Goal: Task Accomplishment & Management: Complete application form

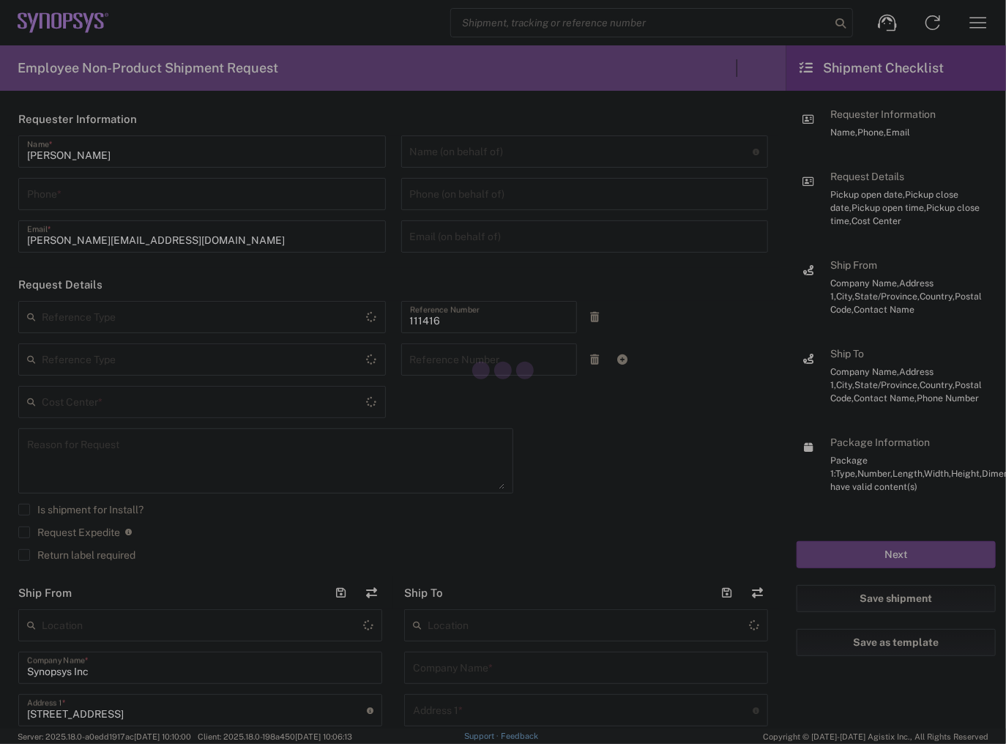
type input "Department"
type input "US01, SIG, IT Platform Products 111416"
type input "[US_STATE]"
type input "[GEOGRAPHIC_DATA]"
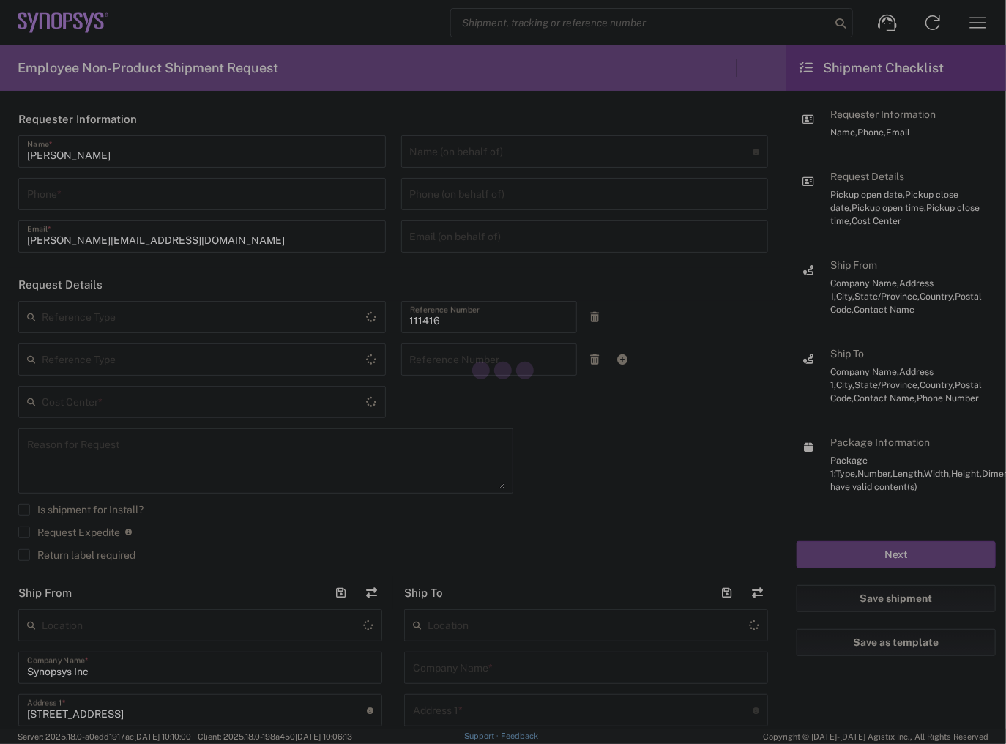
type input "Delivered at Place"
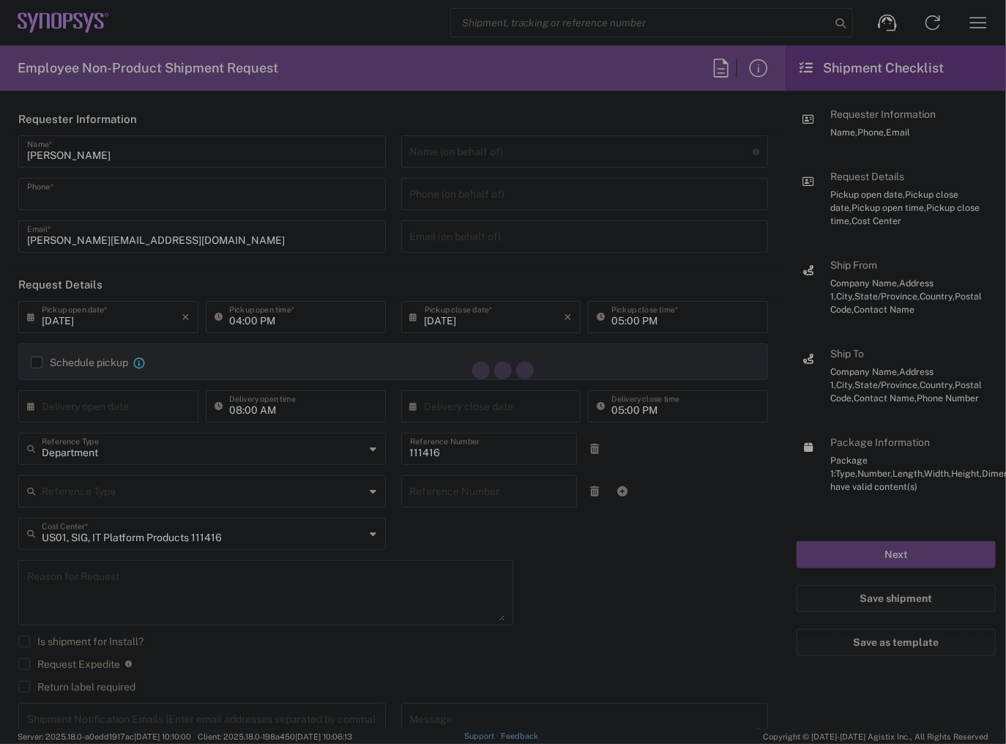
type input "5087260294"
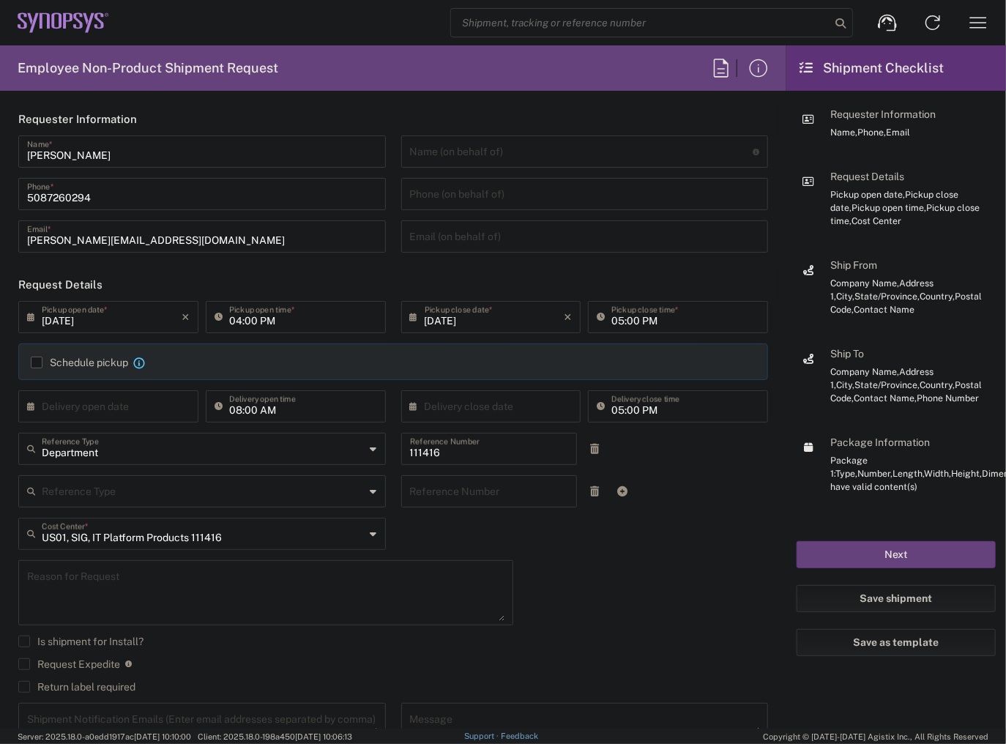
type input "5087260294"
type input "[DATE]"
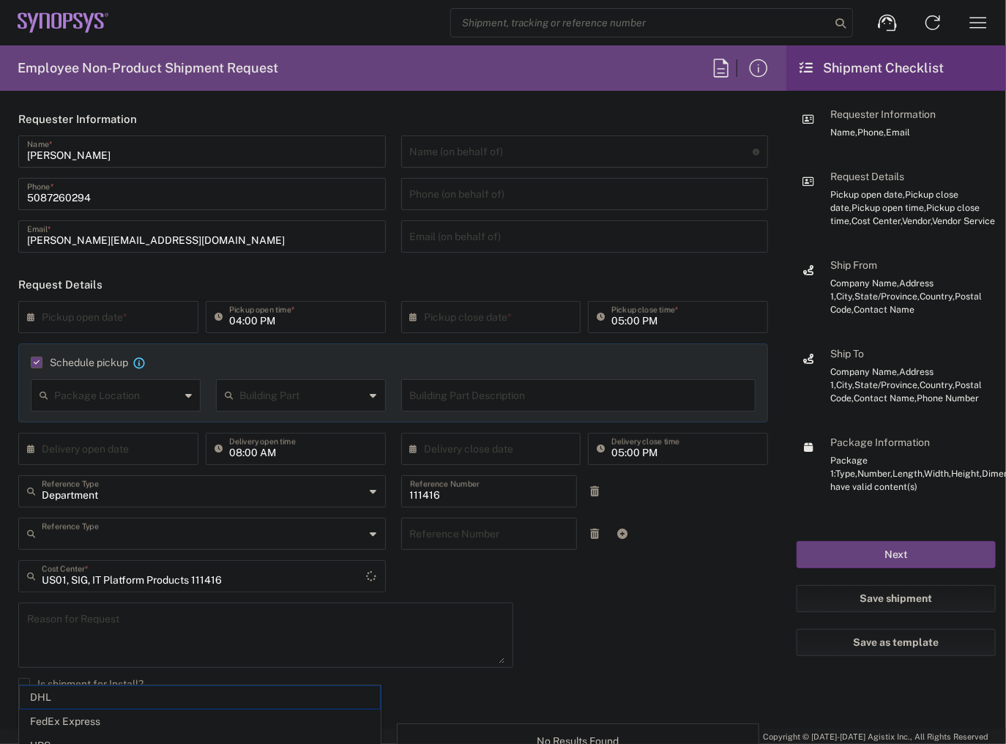
type input "Department"
type input "1"
type input "Marlboro US04"
type input "Sender/Shipper"
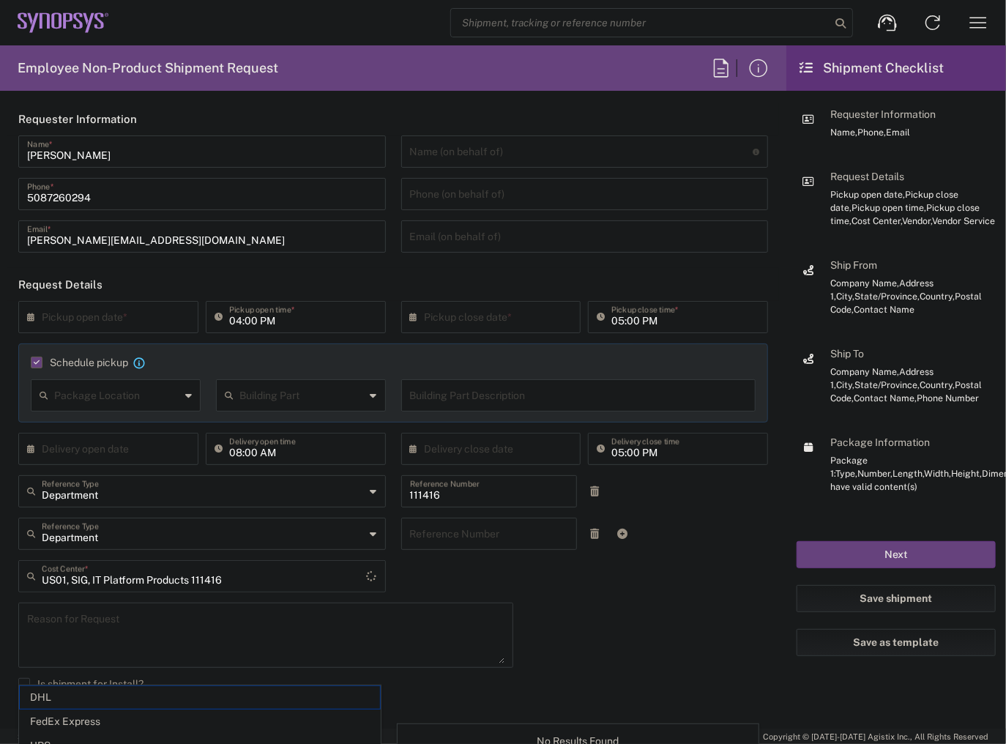
type input "FedEx Express"
type input "[US_STATE]"
type input "Large Box"
type input "2Day"
type textarea "Tech Refresh"
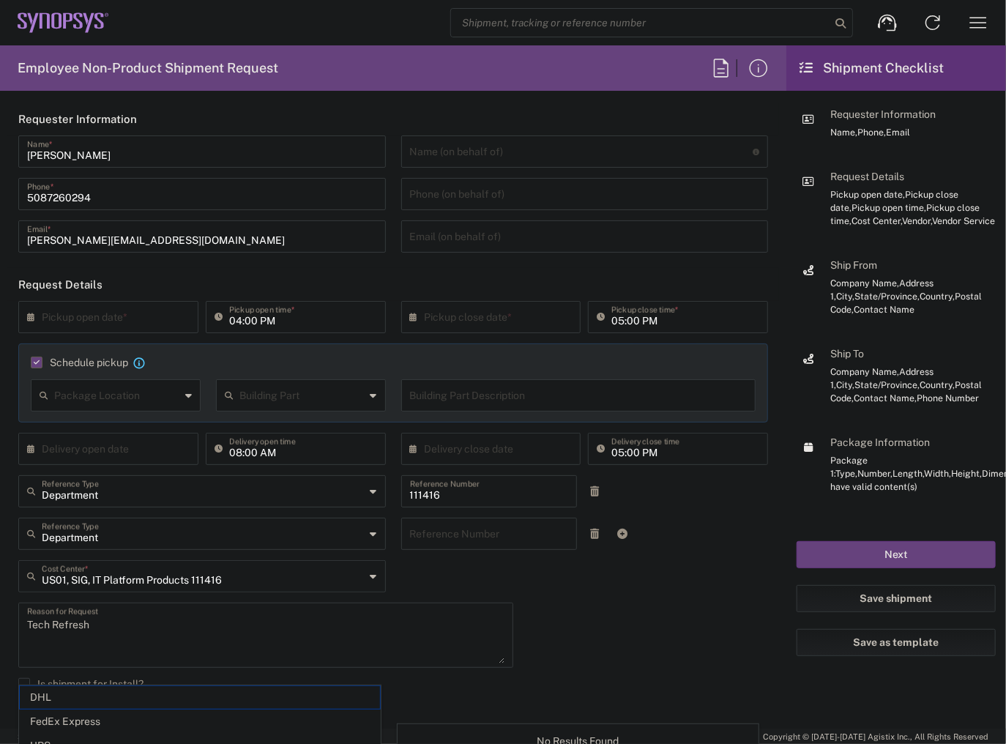
type input "5"
type input "Synopsys Inc"
click at [94, 322] on input "text" at bounding box center [112, 316] width 140 height 26
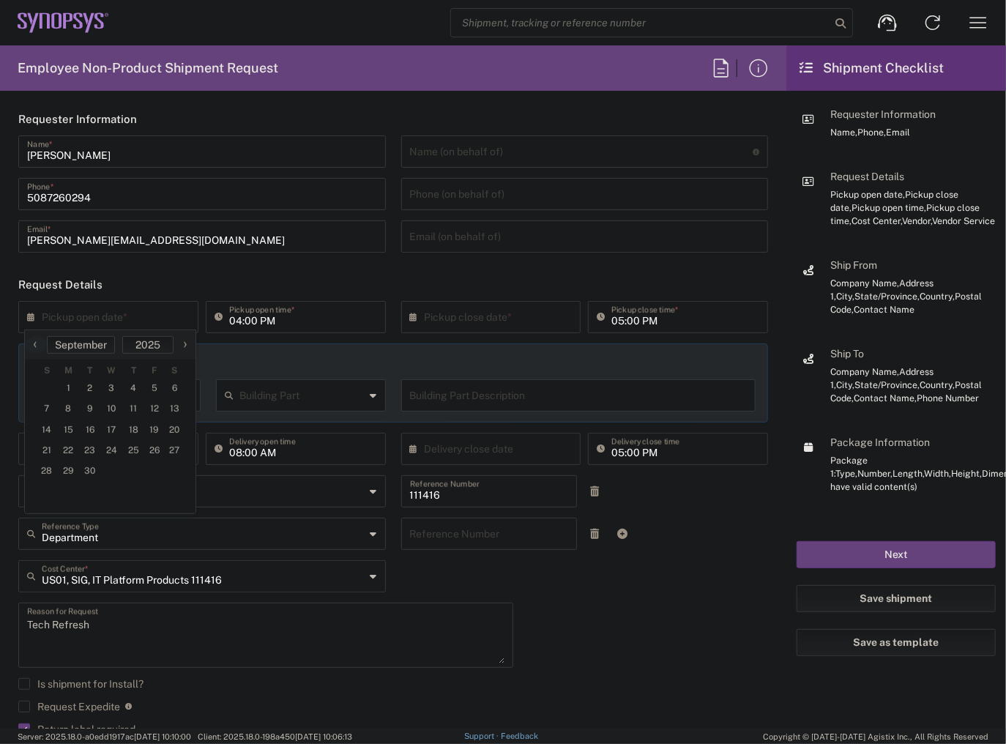
click at [26, 318] on div "× Pickup open date *" at bounding box center [108, 317] width 180 height 32
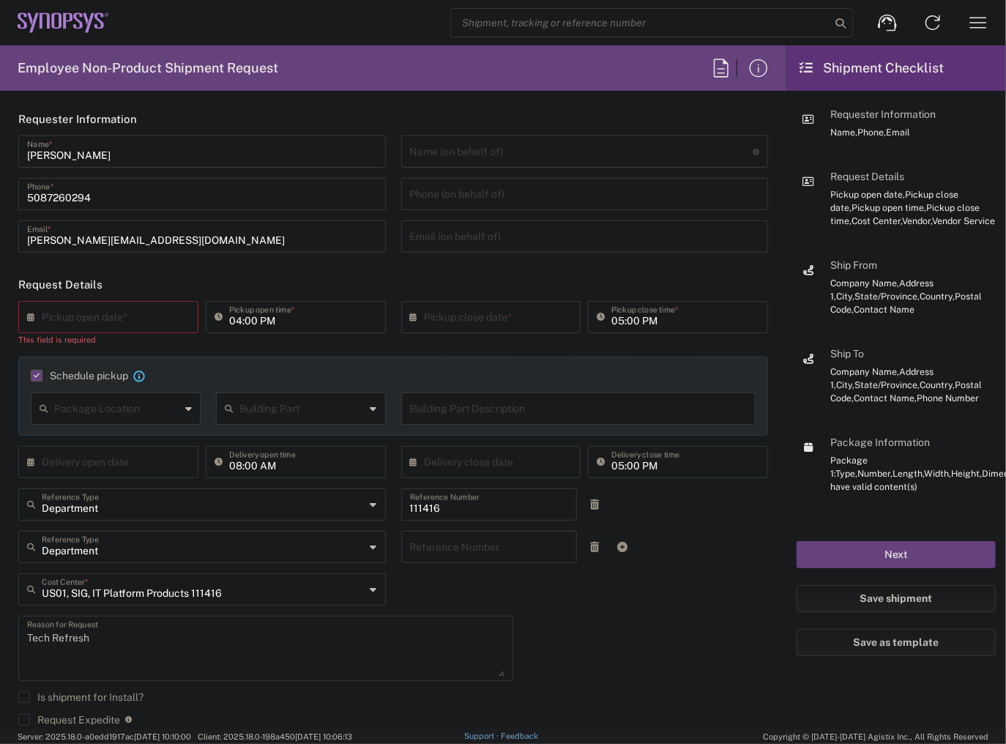
click at [21, 317] on div "× Pickup open date *" at bounding box center [108, 317] width 180 height 32
click at [30, 319] on icon at bounding box center [34, 316] width 15 height 23
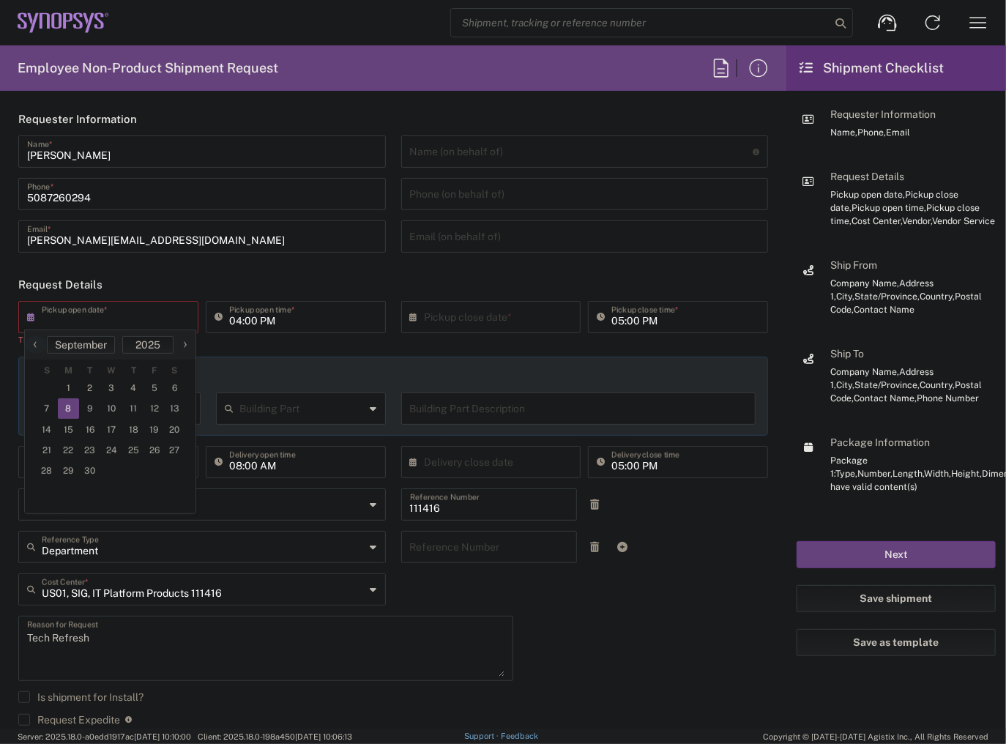
drag, startPoint x: 78, startPoint y: 403, endPoint x: 64, endPoint y: 404, distance: 14.0
click at [64, 404] on span "8" at bounding box center [69, 408] width 22 height 21
type input "[DATE]"
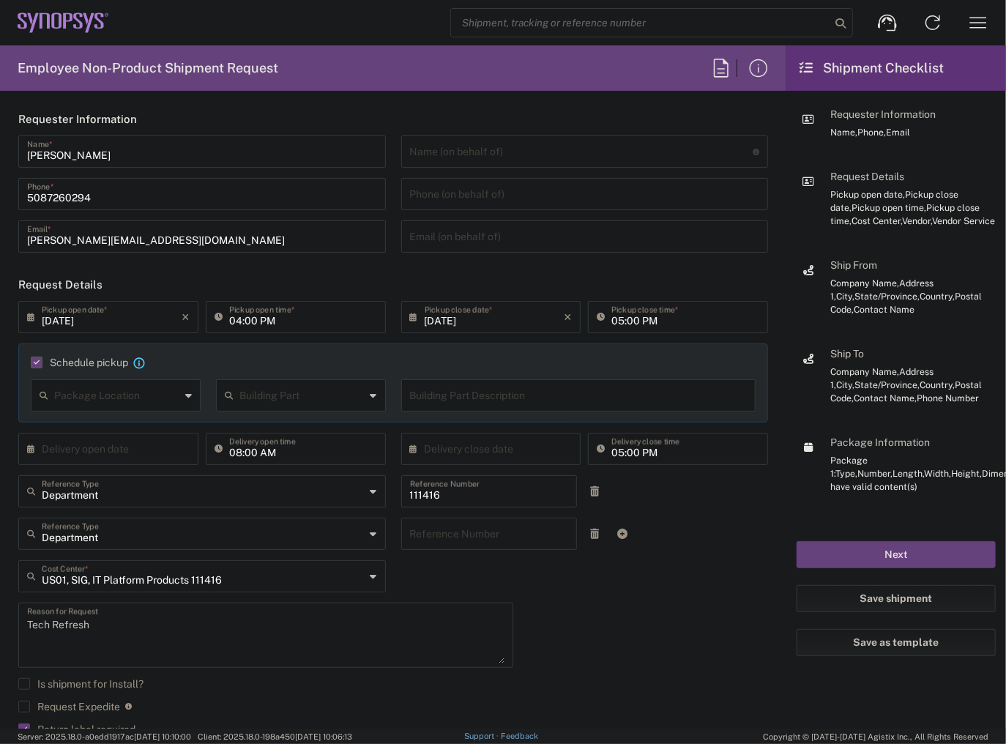
click at [235, 324] on input "04:00 PM" at bounding box center [303, 316] width 148 height 26
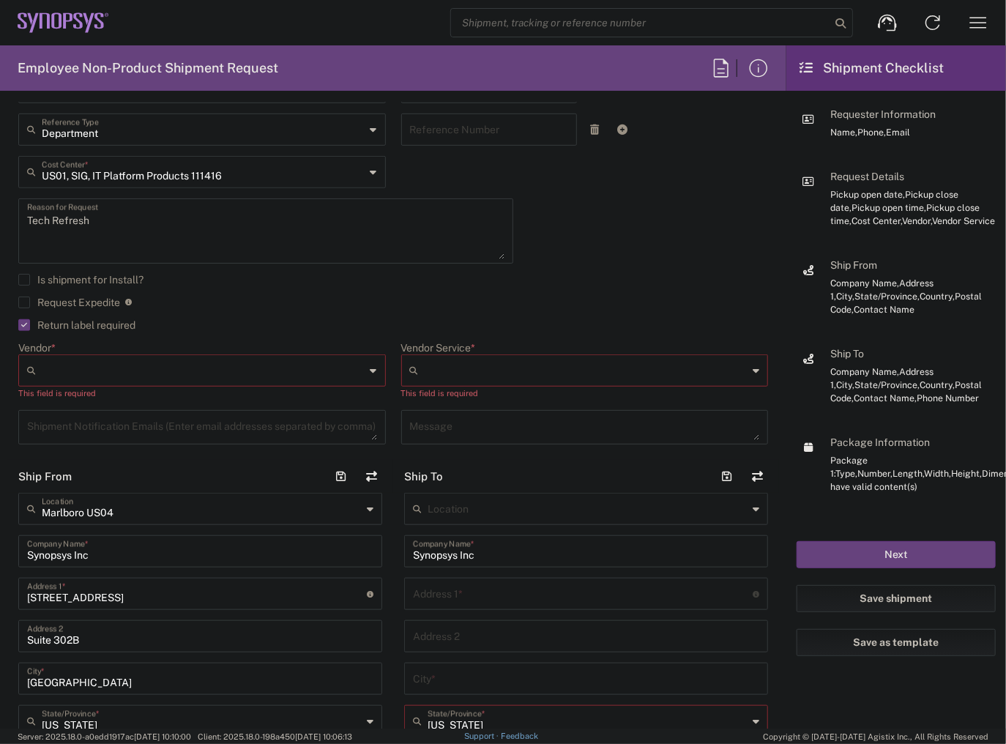
scroll to position [410, 0]
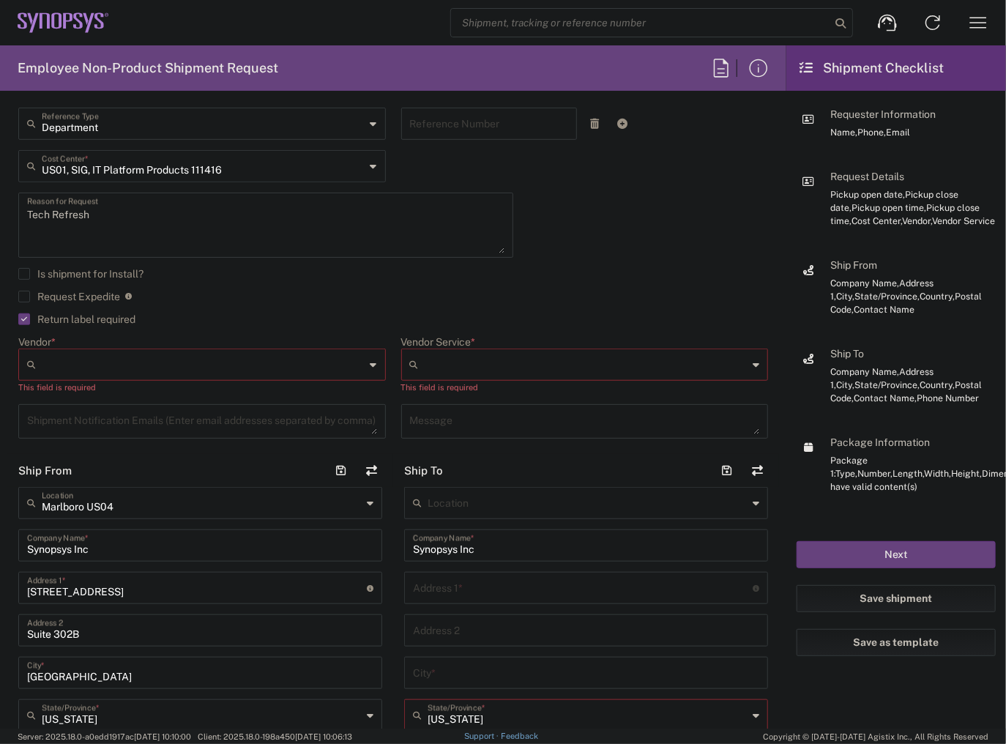
type input "02:00 PM"
click at [190, 361] on input "Vendor *" at bounding box center [204, 364] width 324 height 23
click at [138, 425] on span "FedEx Express" at bounding box center [200, 420] width 360 height 23
type input "FedEx Express"
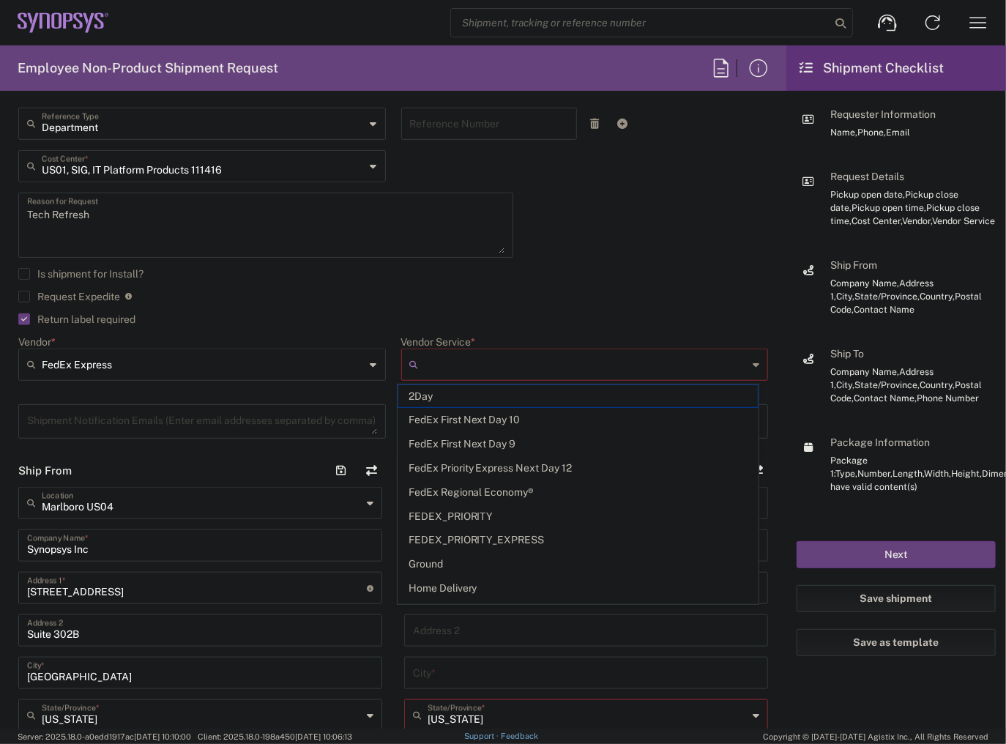
click at [519, 366] on input "Vendor Service *" at bounding box center [587, 364] width 324 height 23
click at [504, 401] on span "2Day" at bounding box center [578, 396] width 360 height 23
type input "2Day"
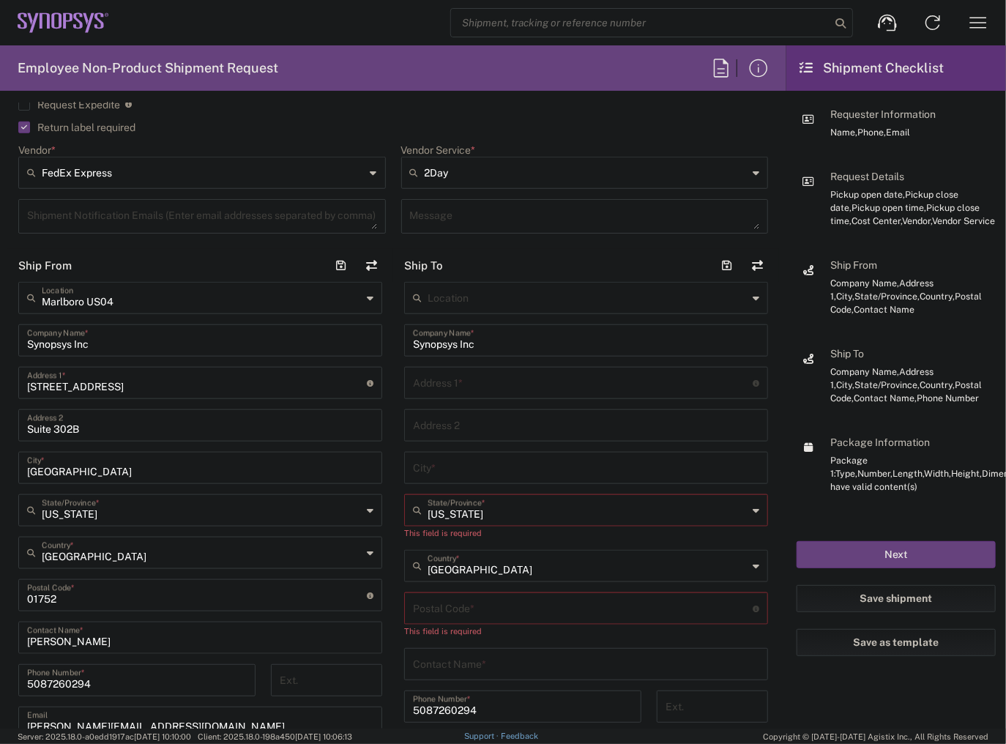
scroll to position [586, 0]
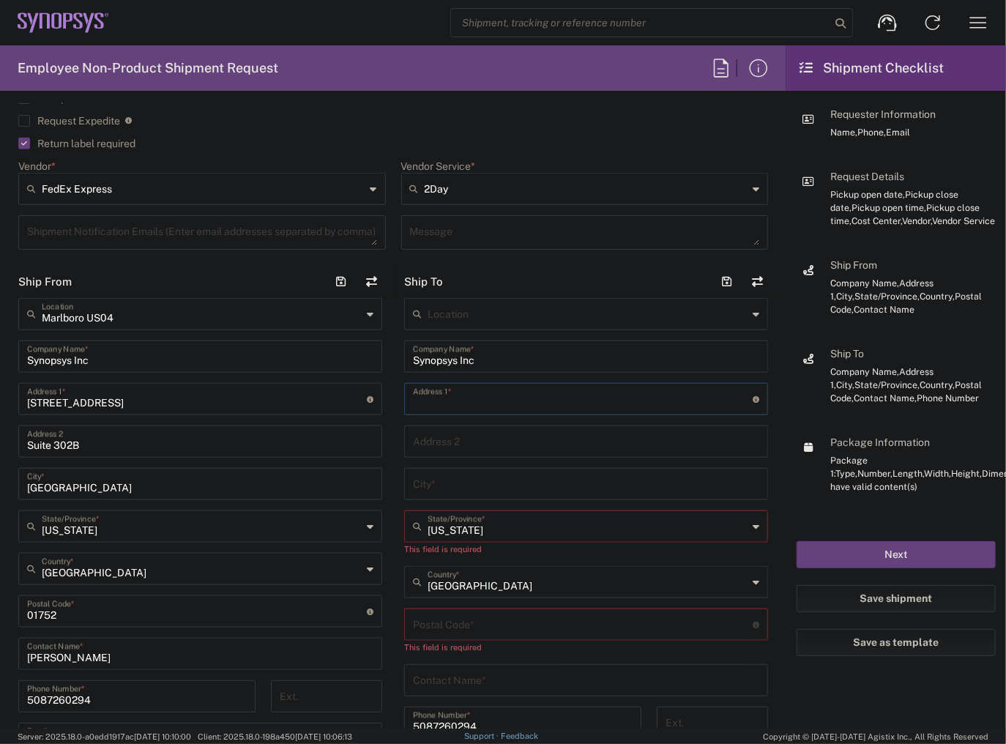
click at [521, 397] on input "text" at bounding box center [583, 398] width 340 height 26
paste input "282 Calvary Ln"
type input "282 Calvary Ln"
click at [466, 489] on input "text" at bounding box center [586, 483] width 346 height 26
paste input "[GEOGRAPHIC_DATA]"
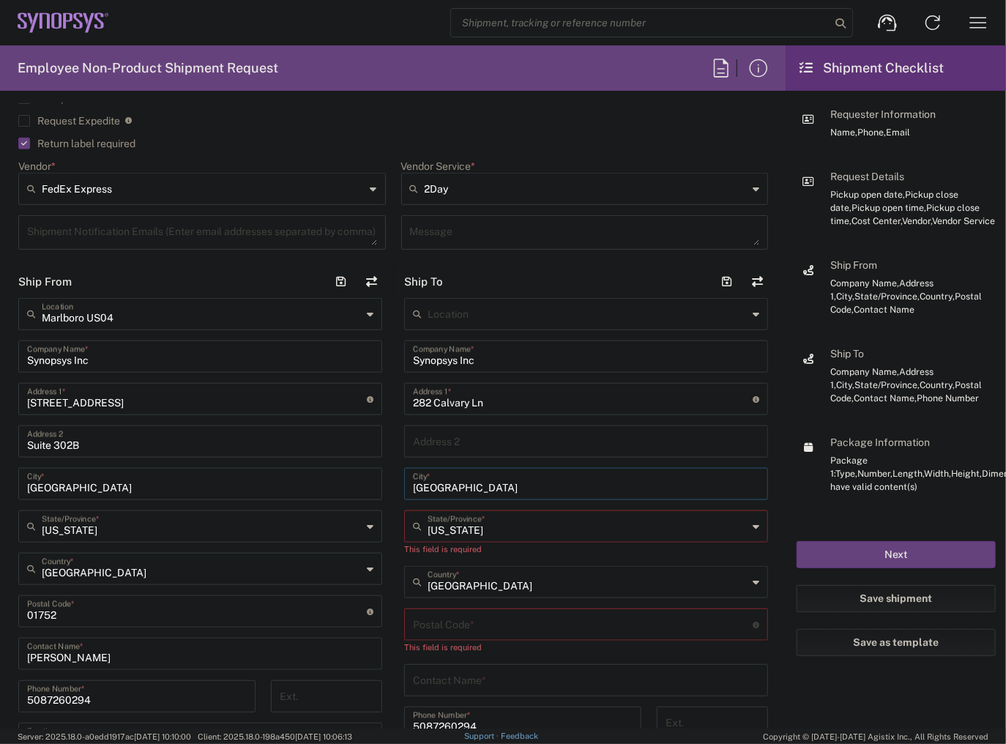
type input "[GEOGRAPHIC_DATA]"
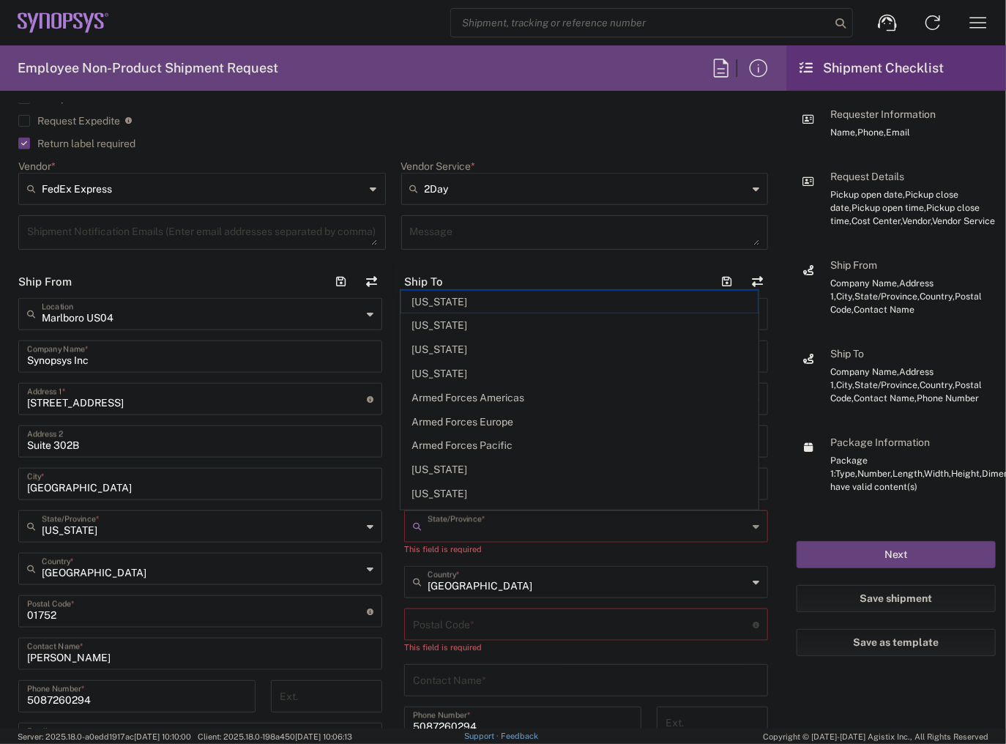
drag, startPoint x: 508, startPoint y: 528, endPoint x: 243, endPoint y: 545, distance: 264.9
click at [246, 545] on div "Ship From [GEOGRAPHIC_DATA] [GEOGRAPHIC_DATA] Location [GEOGRAPHIC_DATA] US04 S…" at bounding box center [393, 604] width 772 height 678
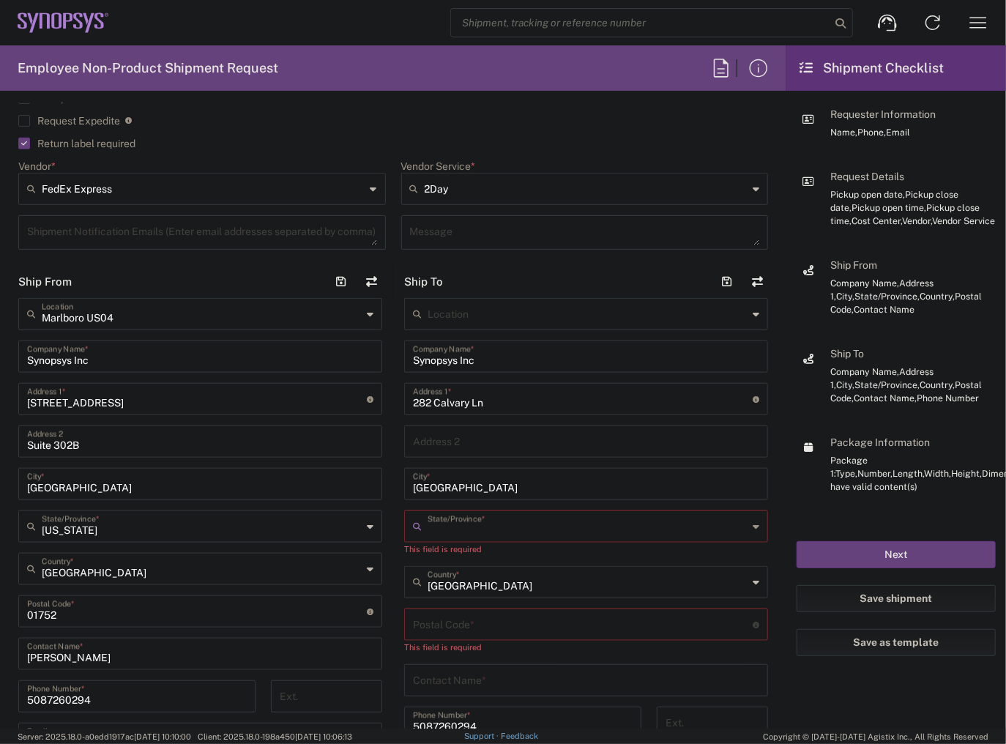
click at [492, 531] on input "text" at bounding box center [588, 526] width 320 height 26
click at [478, 405] on span "[US_STATE]" at bounding box center [579, 401] width 357 height 23
type input "[US_STATE]"
click at [480, 606] on input "undefined" at bounding box center [583, 611] width 340 height 26
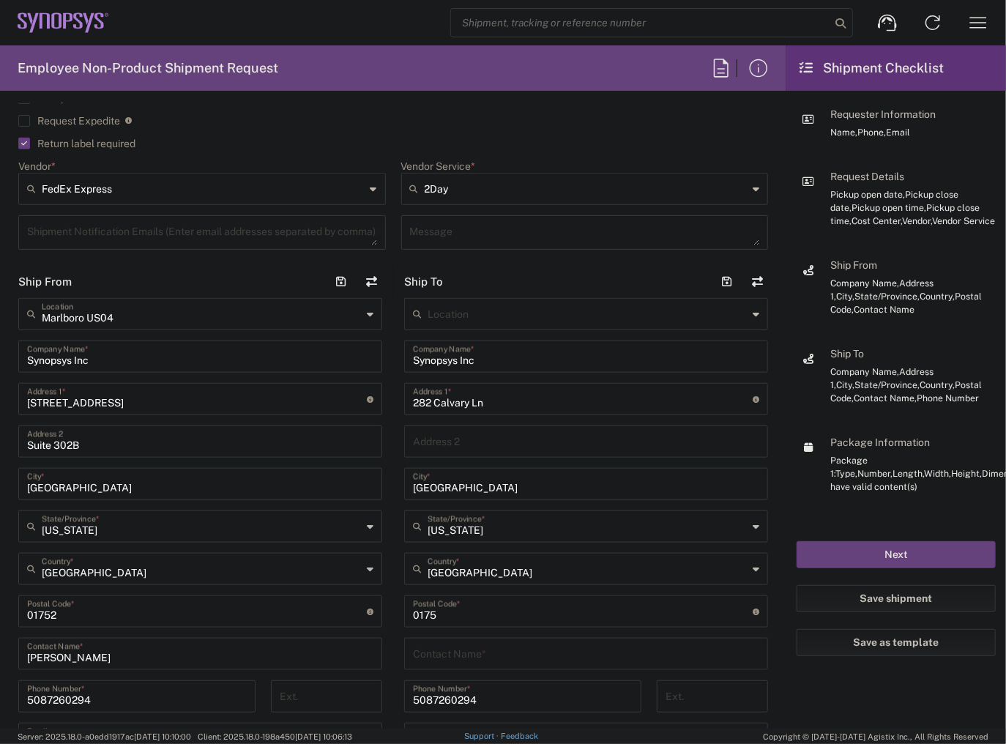
click at [468, 604] on input "undefined" at bounding box center [583, 611] width 340 height 26
click at [466, 604] on input "undefined" at bounding box center [583, 611] width 340 height 26
paste input "83847"
type input "83847"
click at [467, 653] on input "text" at bounding box center [586, 653] width 346 height 26
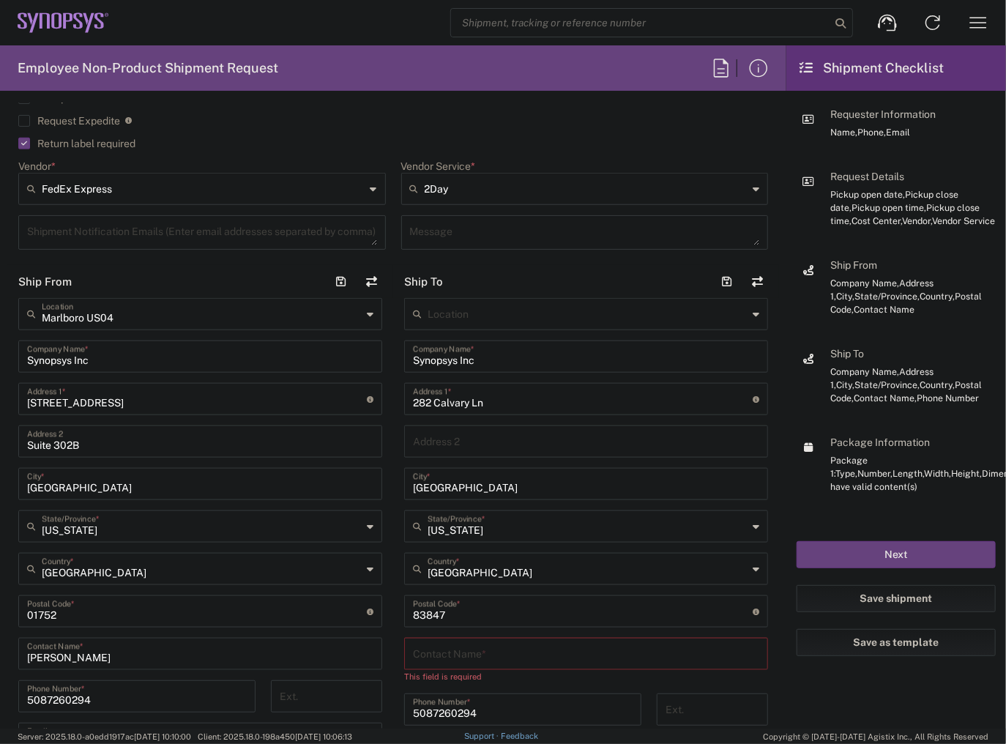
click at [456, 668] on div "Contact Name *" at bounding box center [586, 654] width 364 height 32
paste input "[PERSON_NAME] [PERSON_NAME]"
click at [450, 656] on input "[PERSON_NAME] [PERSON_NAME]" at bounding box center [586, 653] width 346 height 26
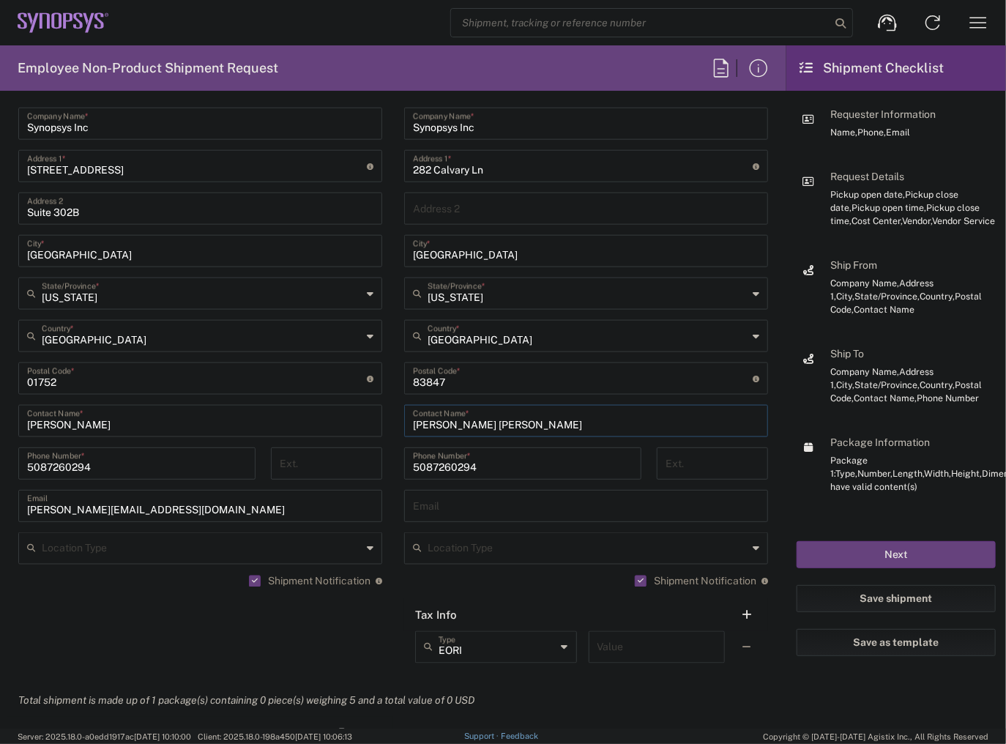
scroll to position [820, 0]
type input "[PERSON_NAME] [PERSON_NAME]"
drag, startPoint x: 483, startPoint y: 465, endPoint x: 331, endPoint y: 473, distance: 151.8
click at [333, 473] on div "Ship From [GEOGRAPHIC_DATA] [GEOGRAPHIC_DATA] Location [GEOGRAPHIC_DATA] US04 S…" at bounding box center [393, 357] width 772 height 652
paste input "[PHONE_NUMBER]"
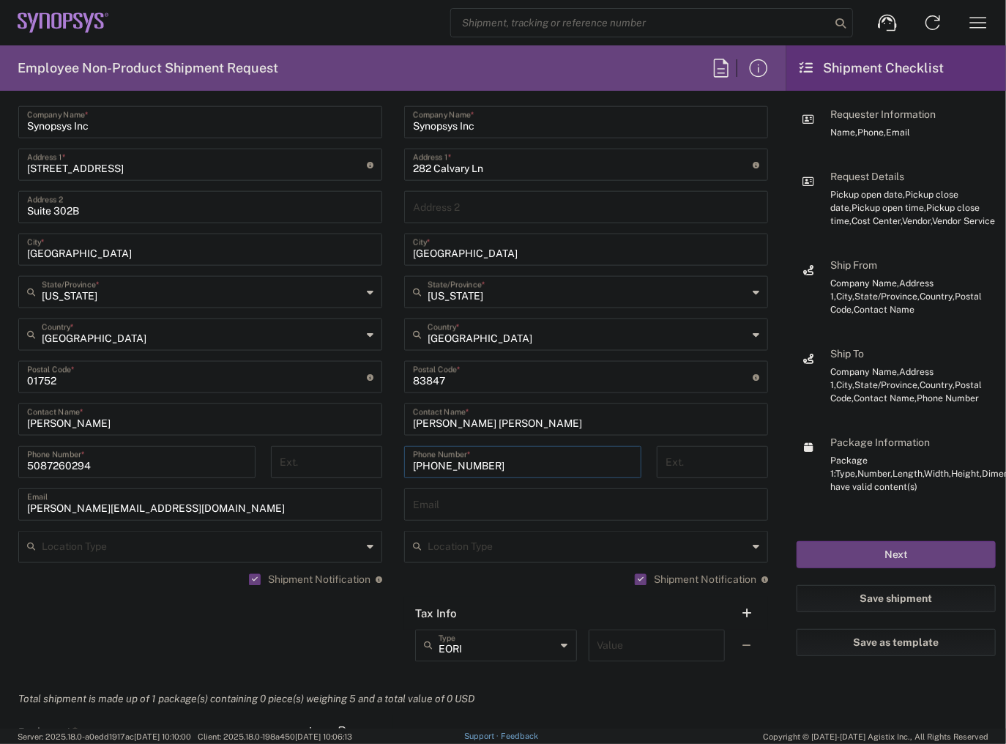
drag, startPoint x: 433, startPoint y: 469, endPoint x: 436, endPoint y: 478, distance: 9.3
click at [433, 469] on input "[PHONE_NUMBER]" at bounding box center [523, 461] width 220 height 26
click at [450, 461] on input "503415-0500" at bounding box center [523, 461] width 220 height 26
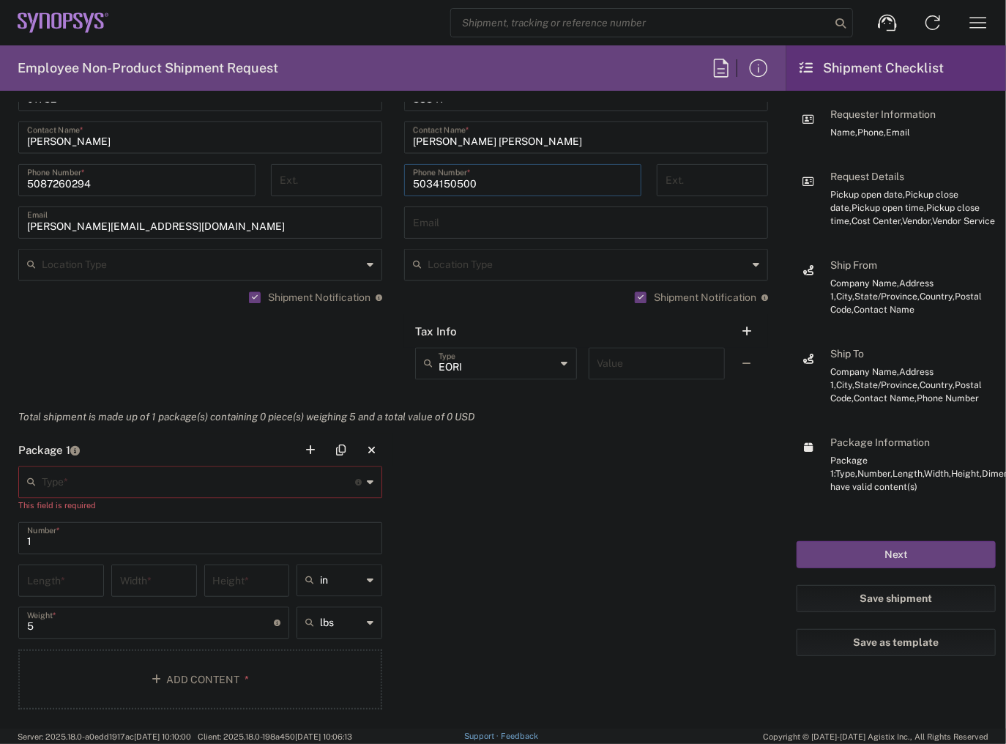
scroll to position [1113, 0]
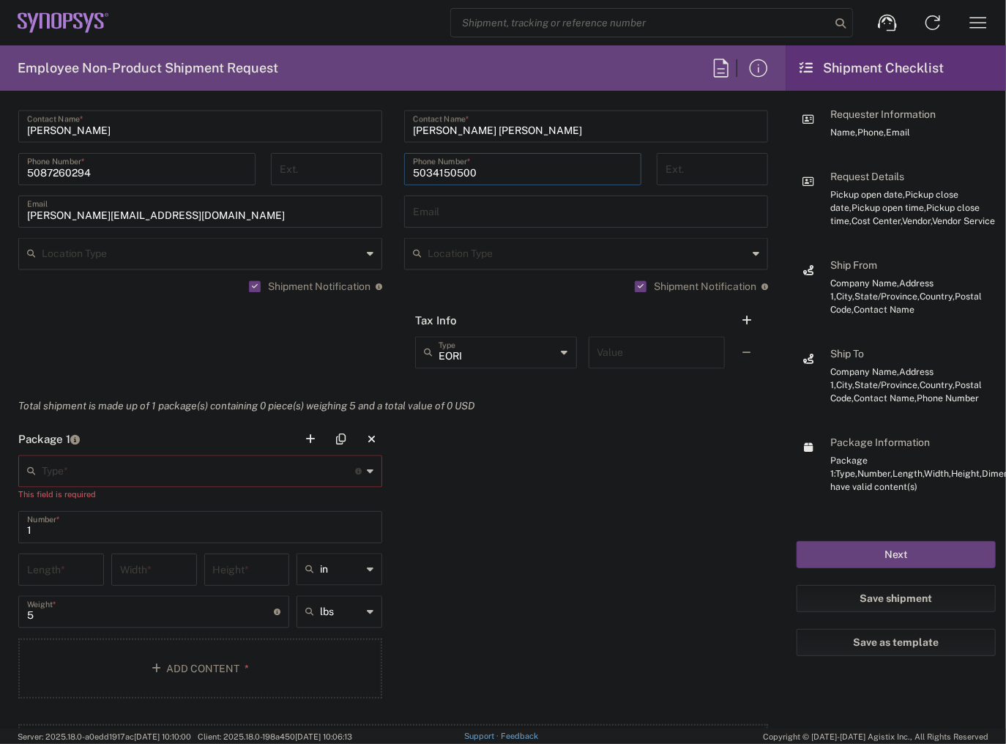
type input "5034150500"
click at [305, 478] on input "text" at bounding box center [198, 471] width 313 height 26
click at [134, 513] on span "Large Box" at bounding box center [198, 505] width 357 height 23
type input "Large Box"
type input "17.5"
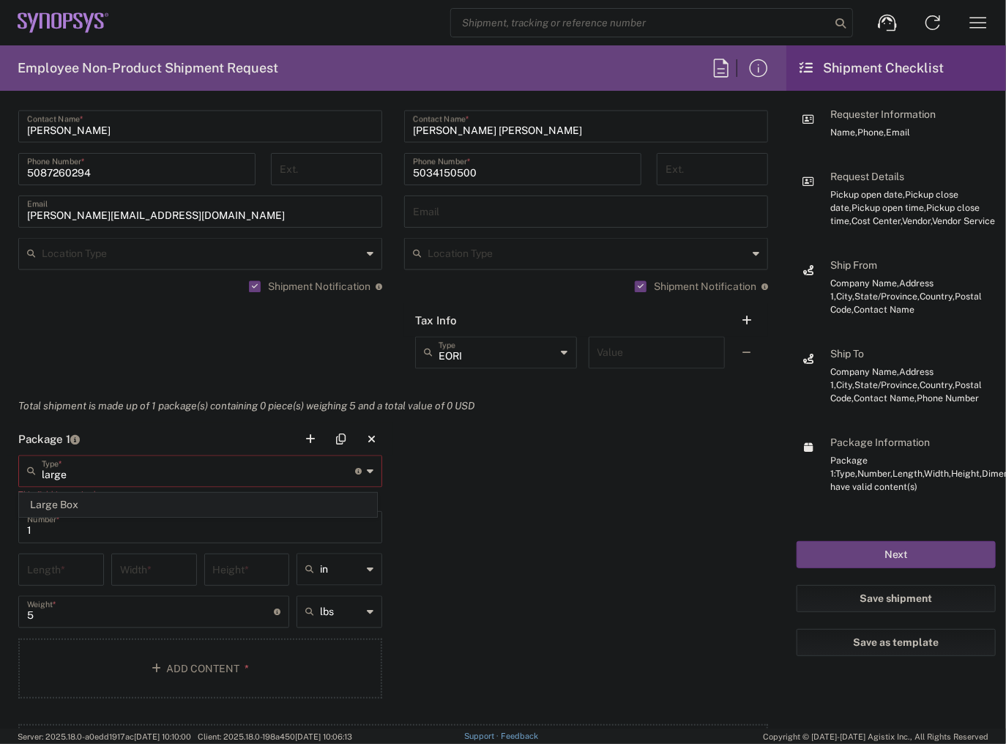
type input "12.5"
type input "3"
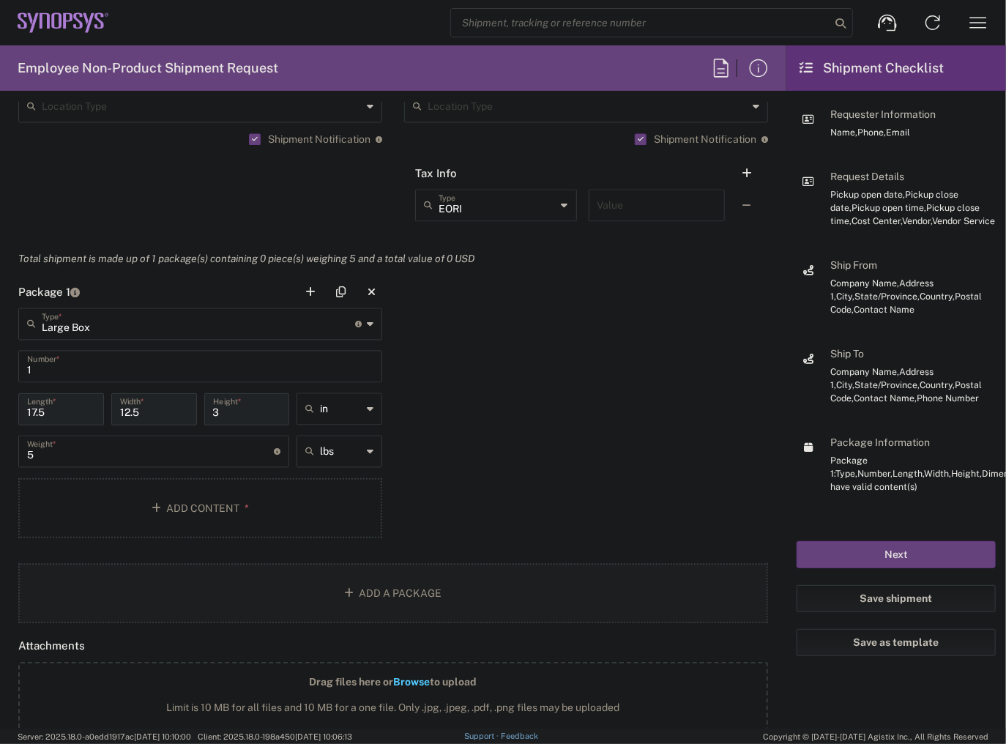
scroll to position [1289, 0]
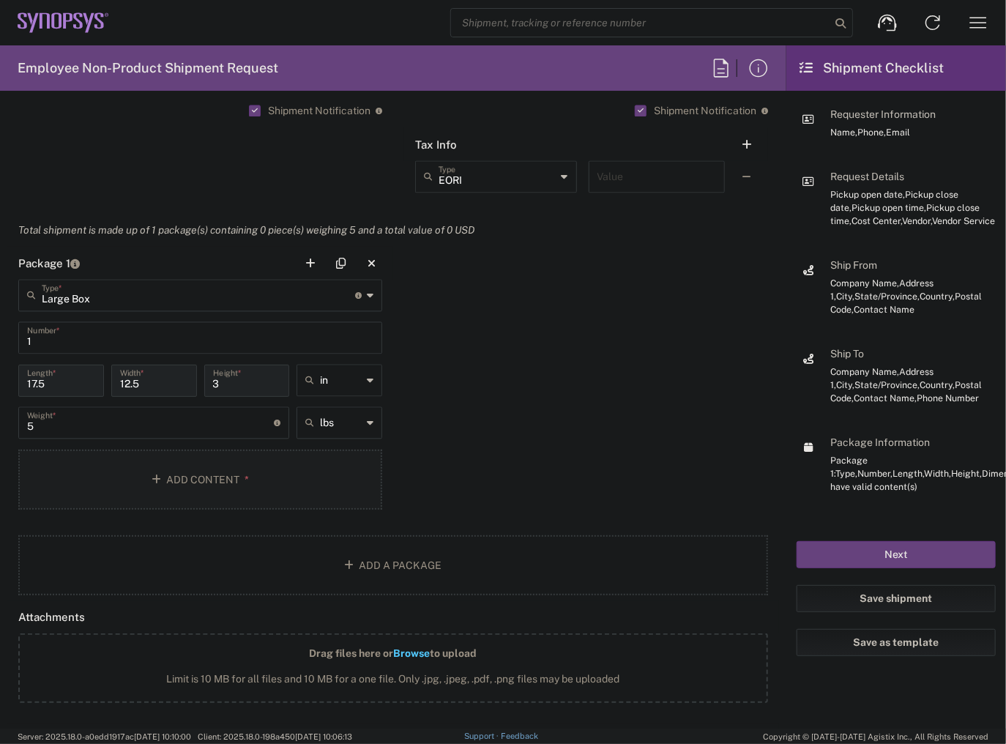
click at [157, 502] on button "Add Content *" at bounding box center [200, 480] width 364 height 60
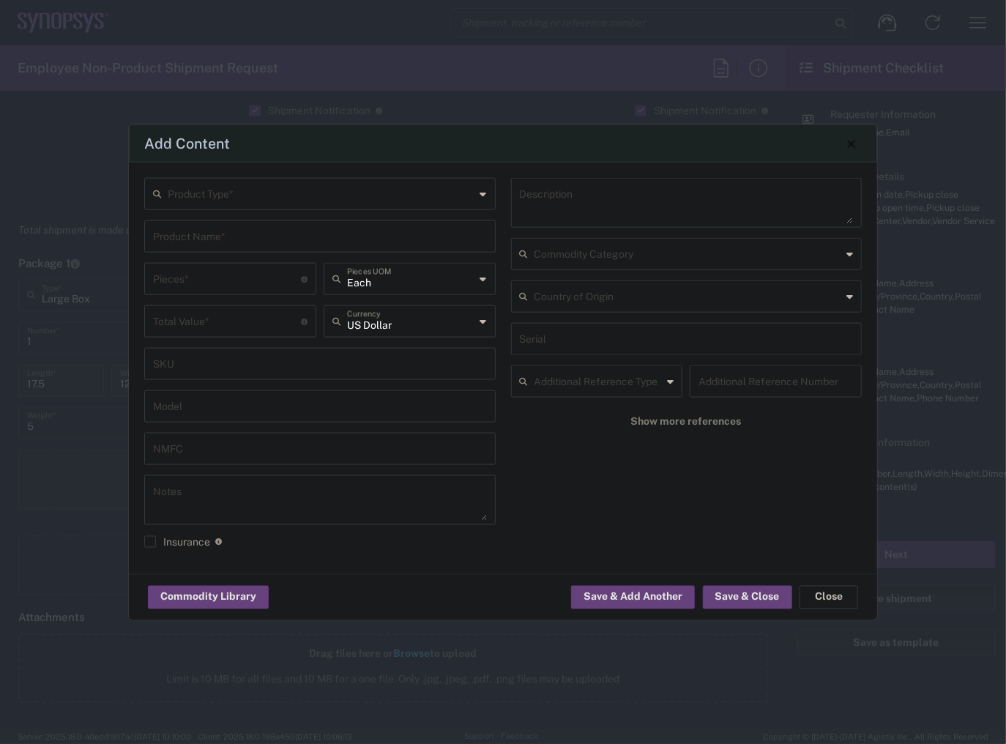
type input "[GEOGRAPHIC_DATA]"
click at [578, 484] on div "Description Commodity Category United States Country of Origin Serial Additiona…" at bounding box center [686, 368] width 367 height 381
click at [206, 192] on input "text" at bounding box center [322, 193] width 308 height 26
click at [205, 250] on span "General Commodity" at bounding box center [320, 250] width 349 height 23
type input "General Commodity"
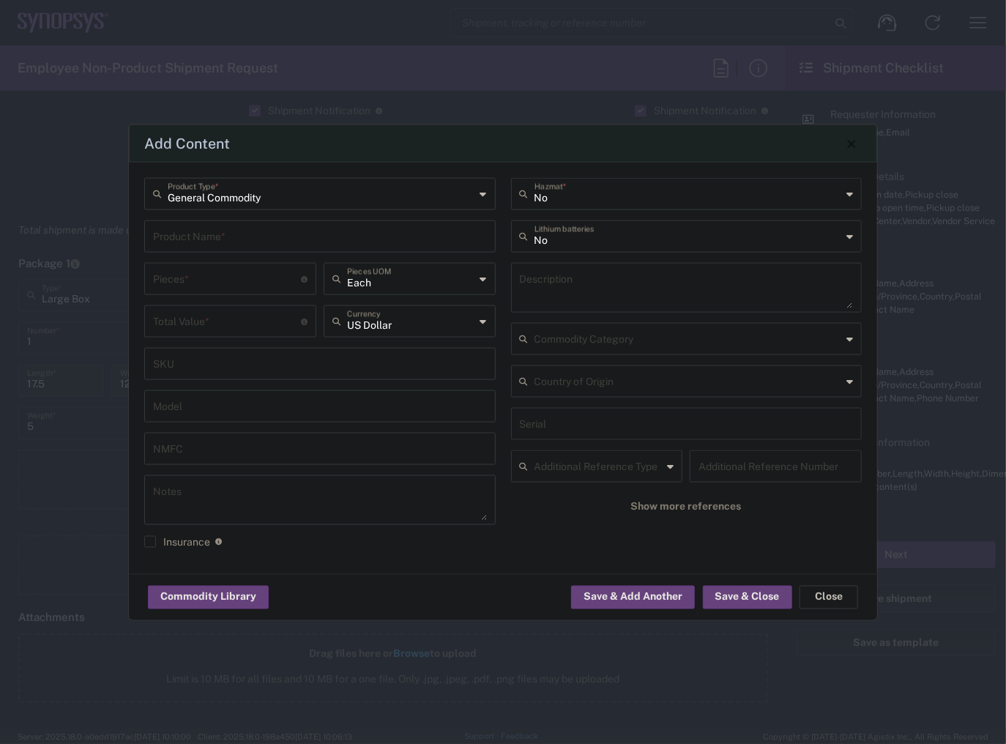
click at [212, 229] on input "text" at bounding box center [320, 236] width 334 height 26
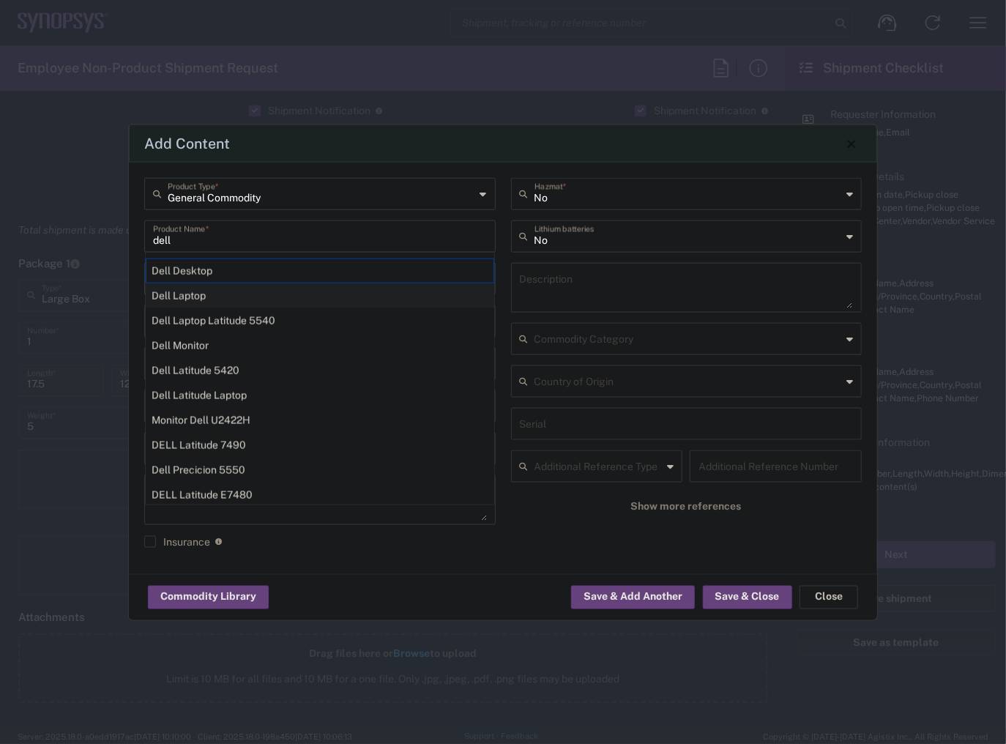
click at [221, 301] on div "Dell Laptop" at bounding box center [320, 295] width 349 height 25
type input "Dell Laptop"
type textarea "Dell Laptop"
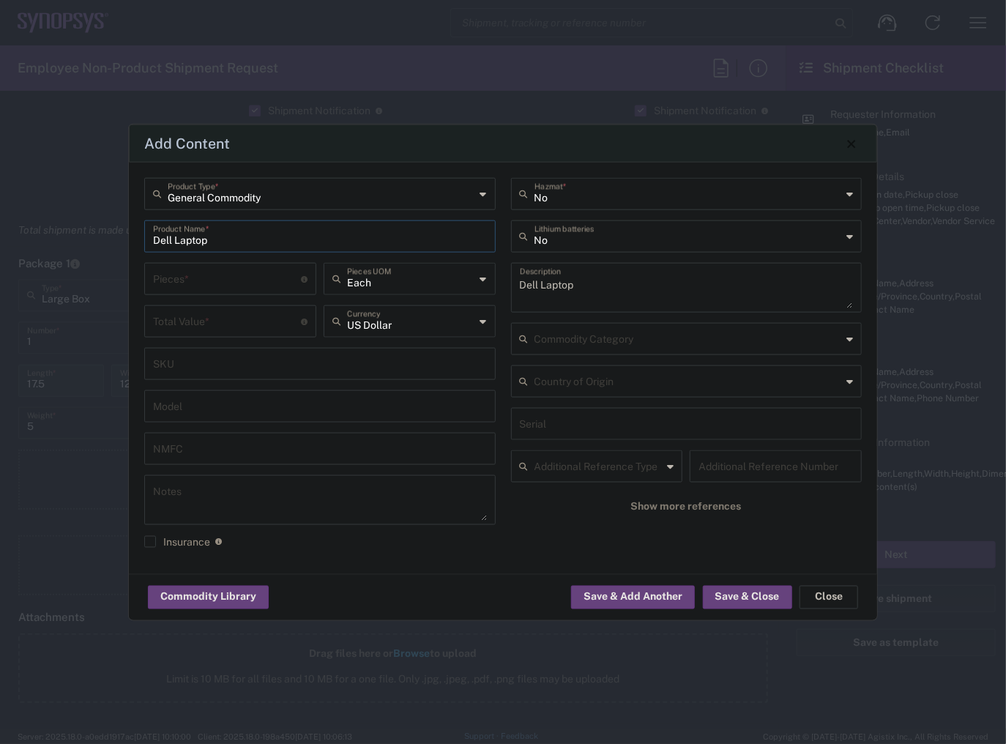
click at [213, 293] on div "Pieces * Number of pieces inside all the packages" at bounding box center [230, 279] width 172 height 32
click at [213, 283] on input "number" at bounding box center [227, 278] width 148 height 26
type input "1"
click at [218, 309] on input "number" at bounding box center [227, 321] width 148 height 26
type input "950"
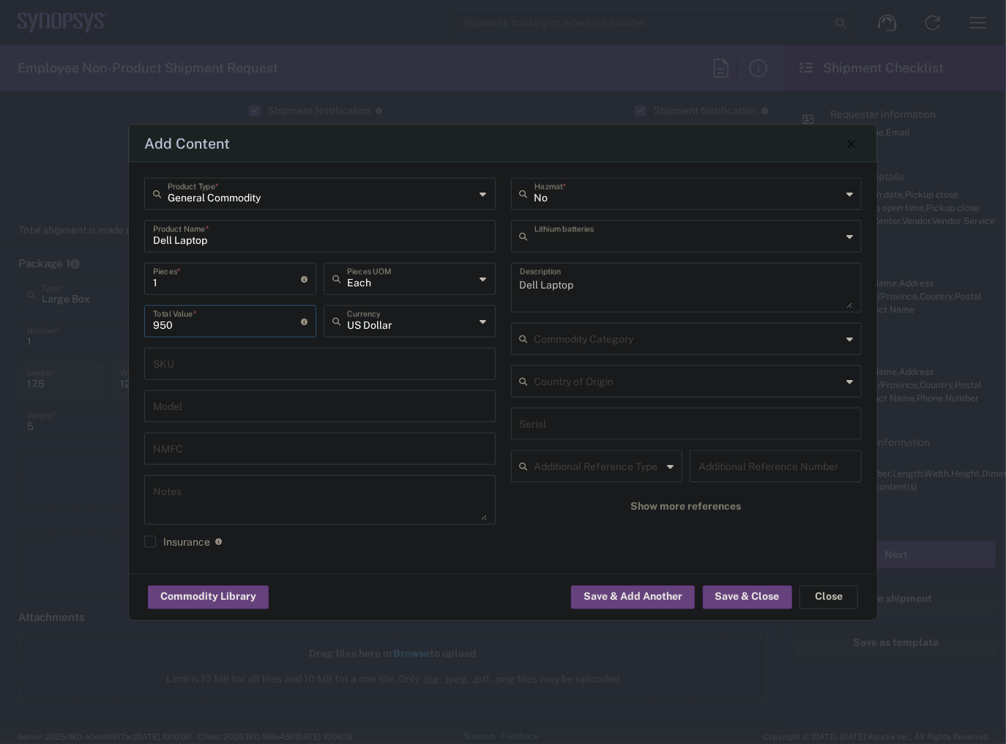
click at [577, 229] on input "text" at bounding box center [689, 236] width 308 height 26
click at [575, 282] on span "Yes" at bounding box center [687, 292] width 349 height 23
type input "Yes"
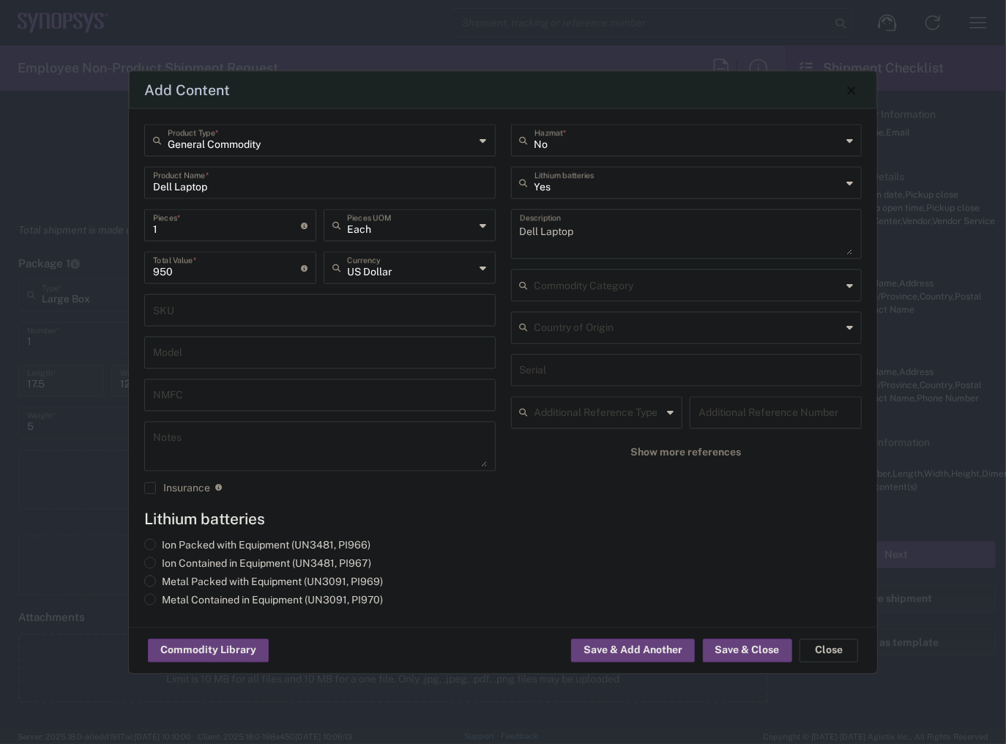
click at [214, 581] on label "Metal Packed with Equipment (UN3091, PI969)" at bounding box center [263, 582] width 239 height 13
click at [171, 581] on input "Metal Packed with Equipment (UN3091, PI969)" at bounding box center [167, 581] width 10 height 10
radio input "true"
click at [737, 650] on button "Save & Close" at bounding box center [747, 650] width 89 height 23
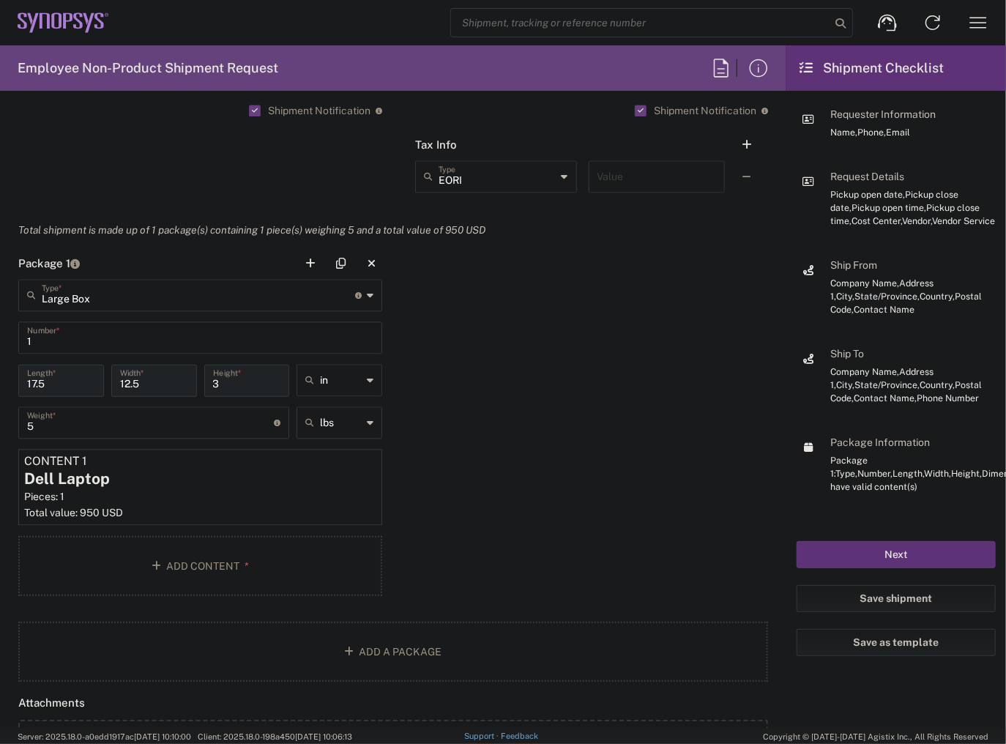
drag, startPoint x: 929, startPoint y: 549, endPoint x: 565, endPoint y: 416, distance: 387.0
click at [565, 416] on div "Employee Non-Product Shipment Request Requester Information [PERSON_NAME] Name …" at bounding box center [503, 386] width 1006 height 683
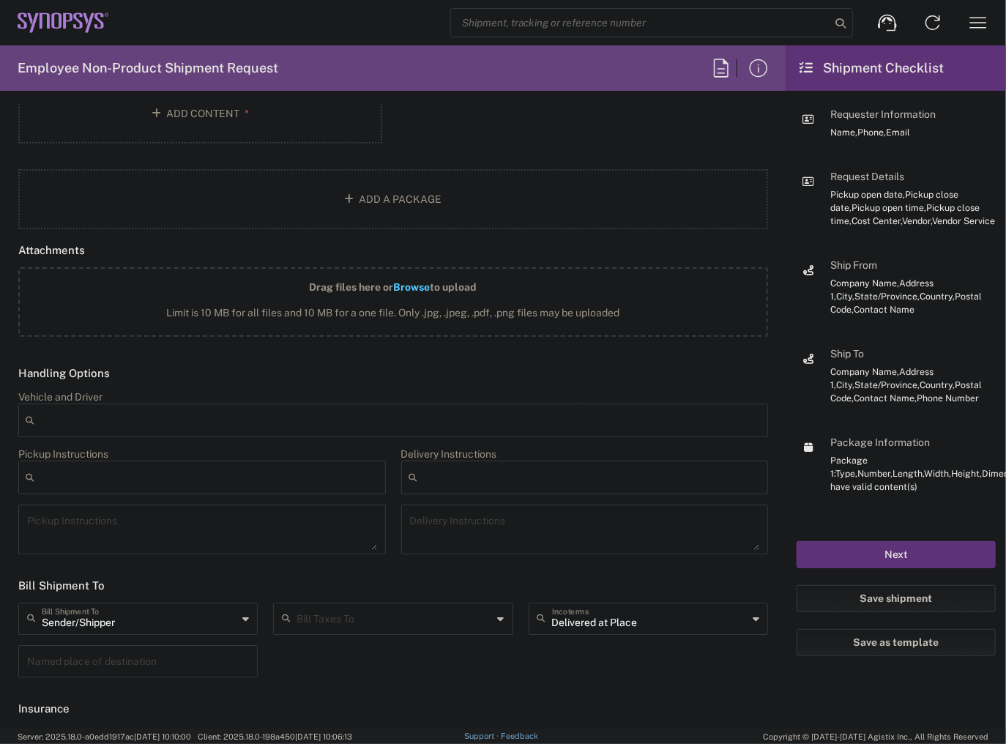
scroll to position [1800, 0]
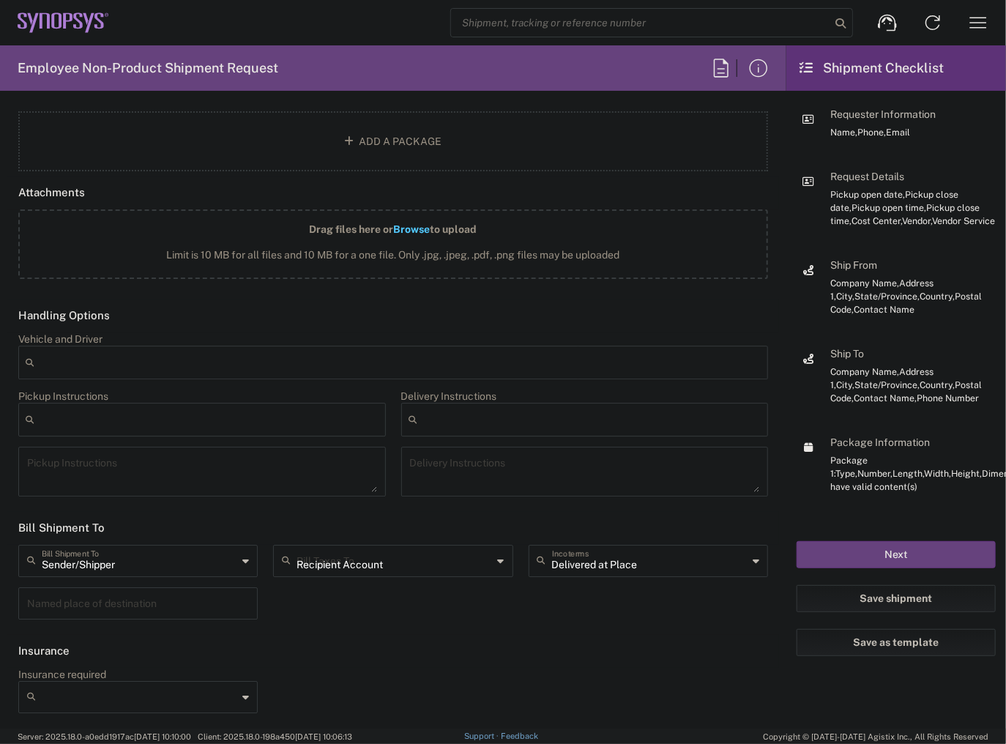
click at [363, 564] on input "Recipient Account" at bounding box center [395, 560] width 196 height 26
click at [343, 611] on span "Sender/Shipper" at bounding box center [389, 615] width 234 height 23
type input "Sender/Shipper"
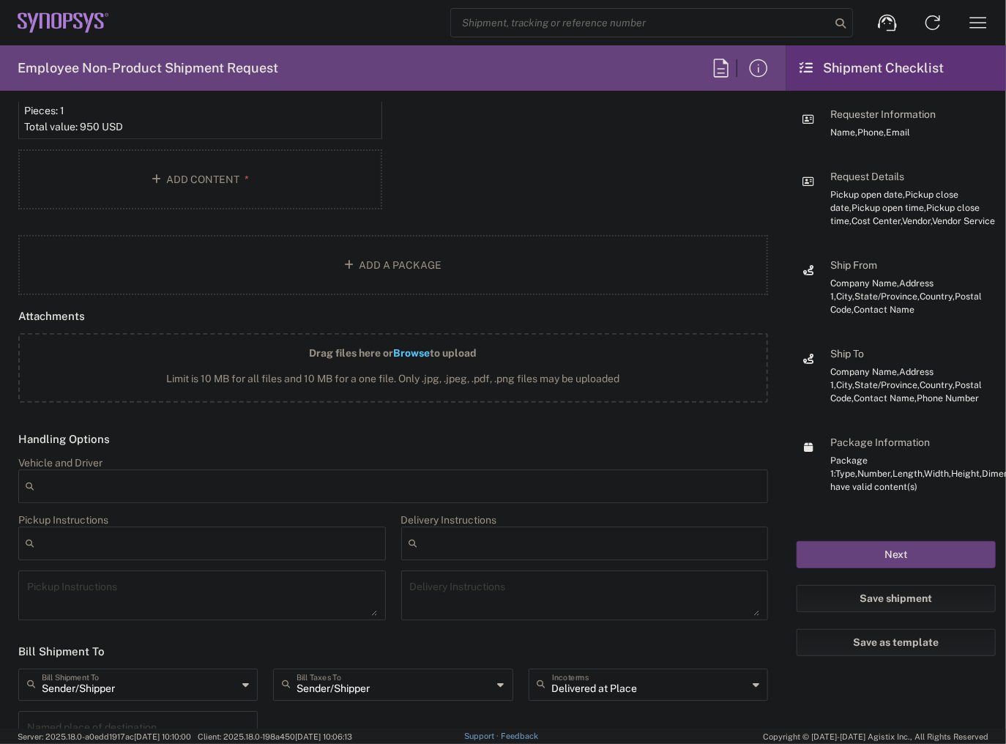
scroll to position [1507, 0]
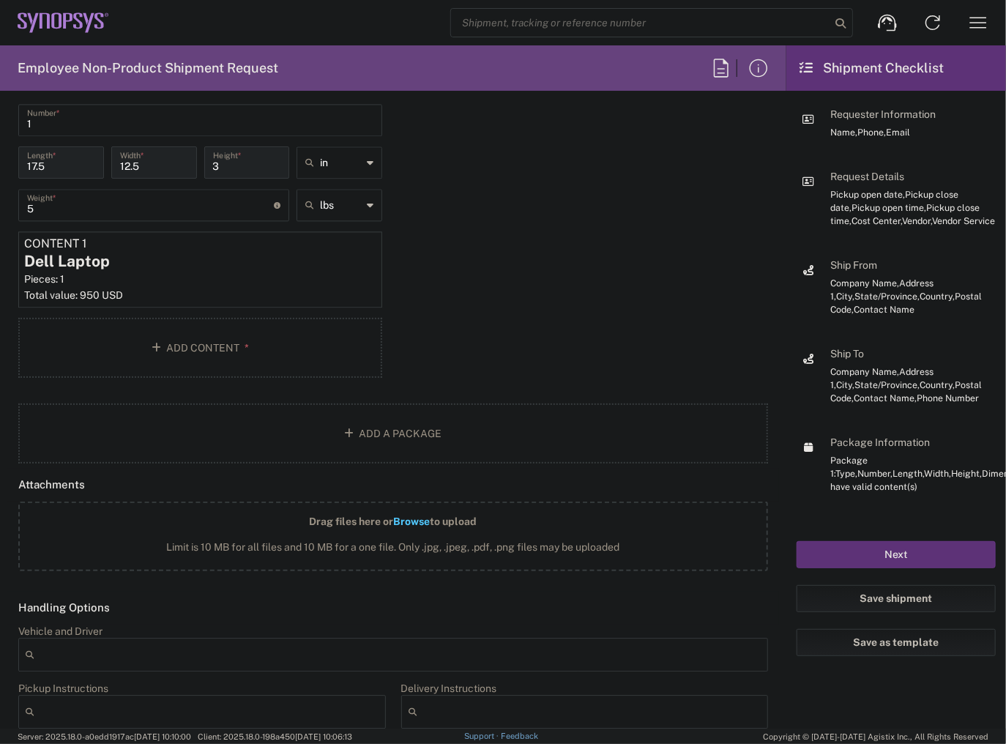
click at [896, 553] on button "Next" at bounding box center [896, 554] width 199 height 27
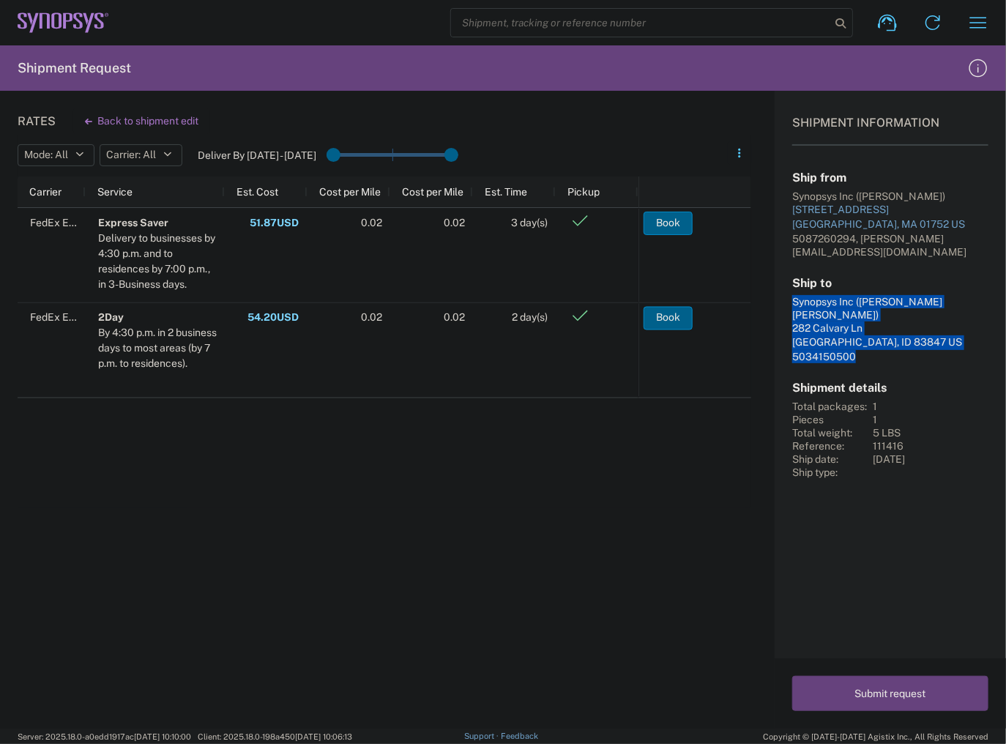
drag, startPoint x: 836, startPoint y: 319, endPoint x: 774, endPoint y: 286, distance: 70.4
click at [774, 286] on div "Rates Back to shipment edit Mode: All All SMAL Carrier: All All FedEx Express D…" at bounding box center [503, 410] width 1006 height 638
copy div "Synopsys Inc ([PERSON_NAME] [PERSON_NAME]) [STREET_ADDRESS] 5034150500"
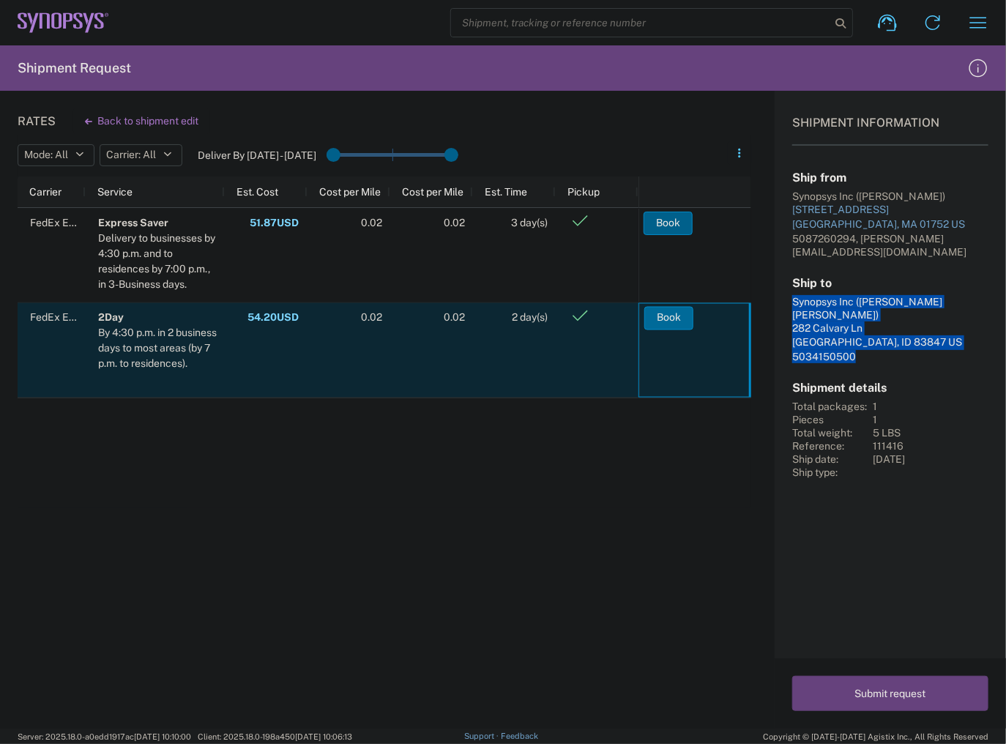
click at [680, 322] on button "Book" at bounding box center [669, 317] width 49 height 23
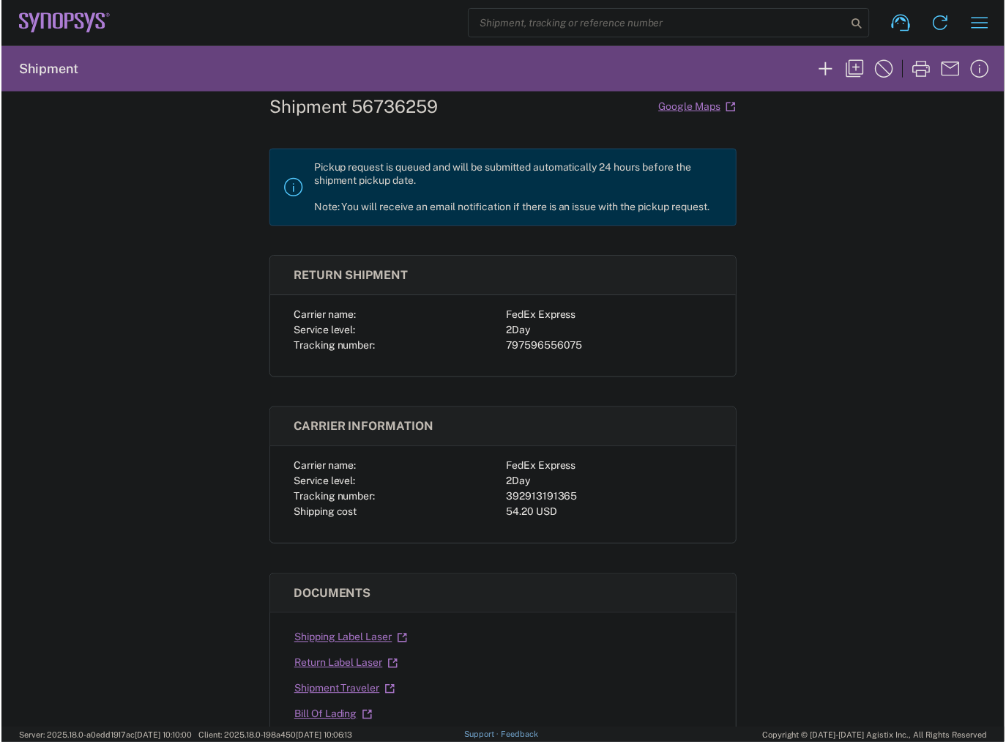
scroll to position [117, 0]
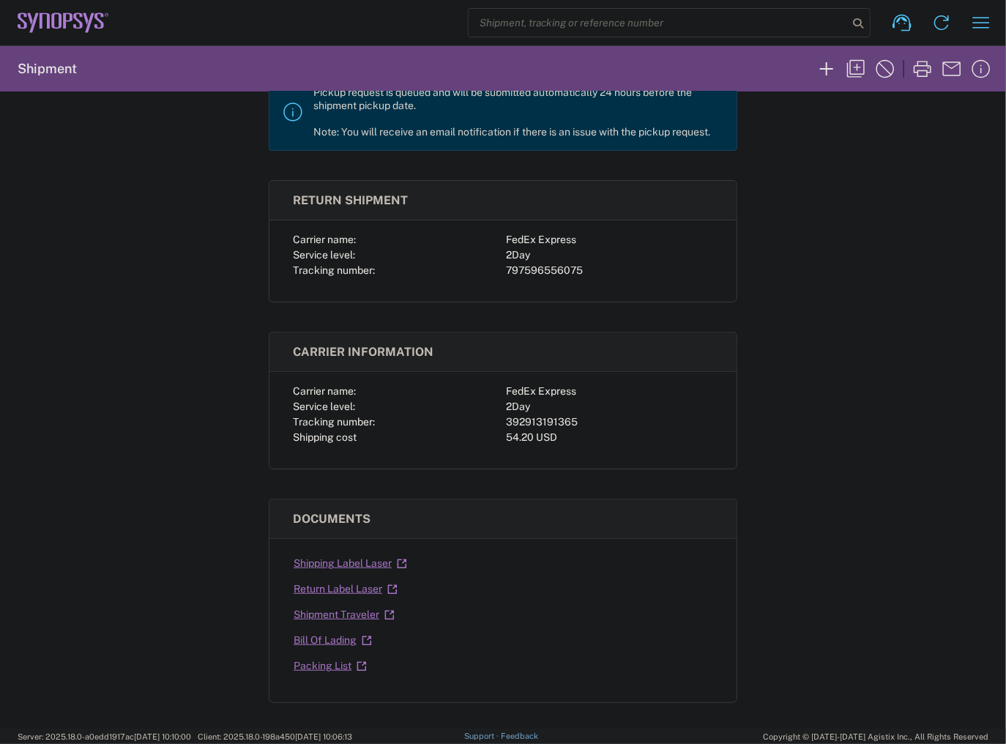
click at [533, 423] on div "392913191365" at bounding box center [609, 422] width 207 height 15
click at [532, 422] on div "392913191365" at bounding box center [609, 422] width 207 height 15
copy div "392913191365"
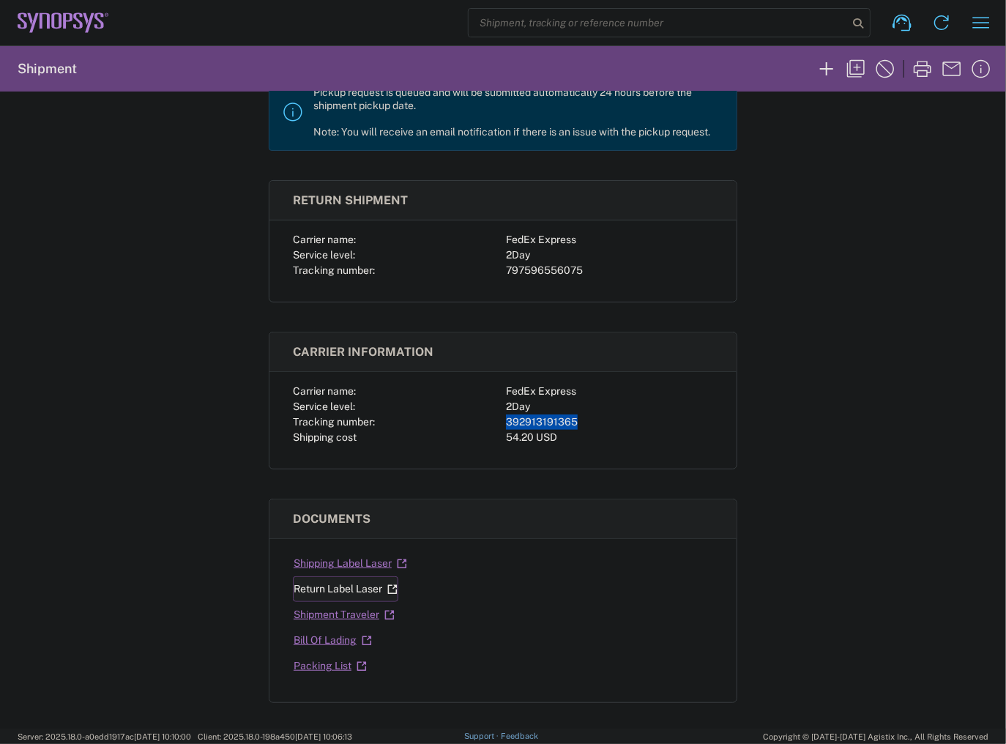
click at [332, 587] on link "Return Label Laser" at bounding box center [345, 589] width 105 height 26
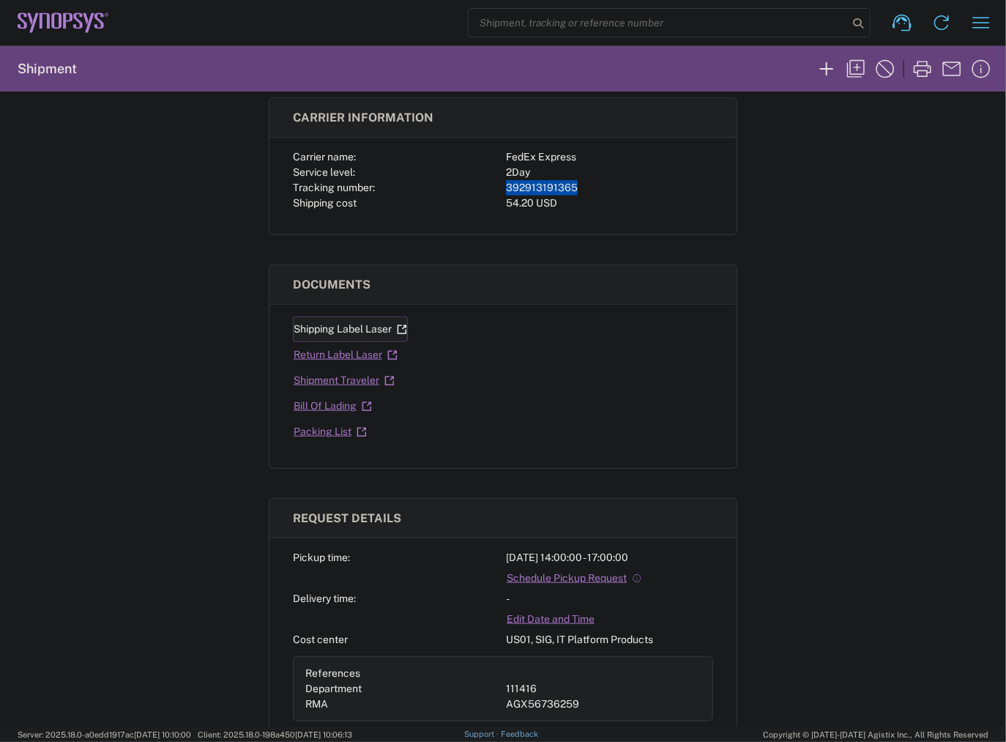
click at [322, 326] on link "Shipping Label Laser" at bounding box center [350, 329] width 115 height 26
